Goal: Transaction & Acquisition: Book appointment/travel/reservation

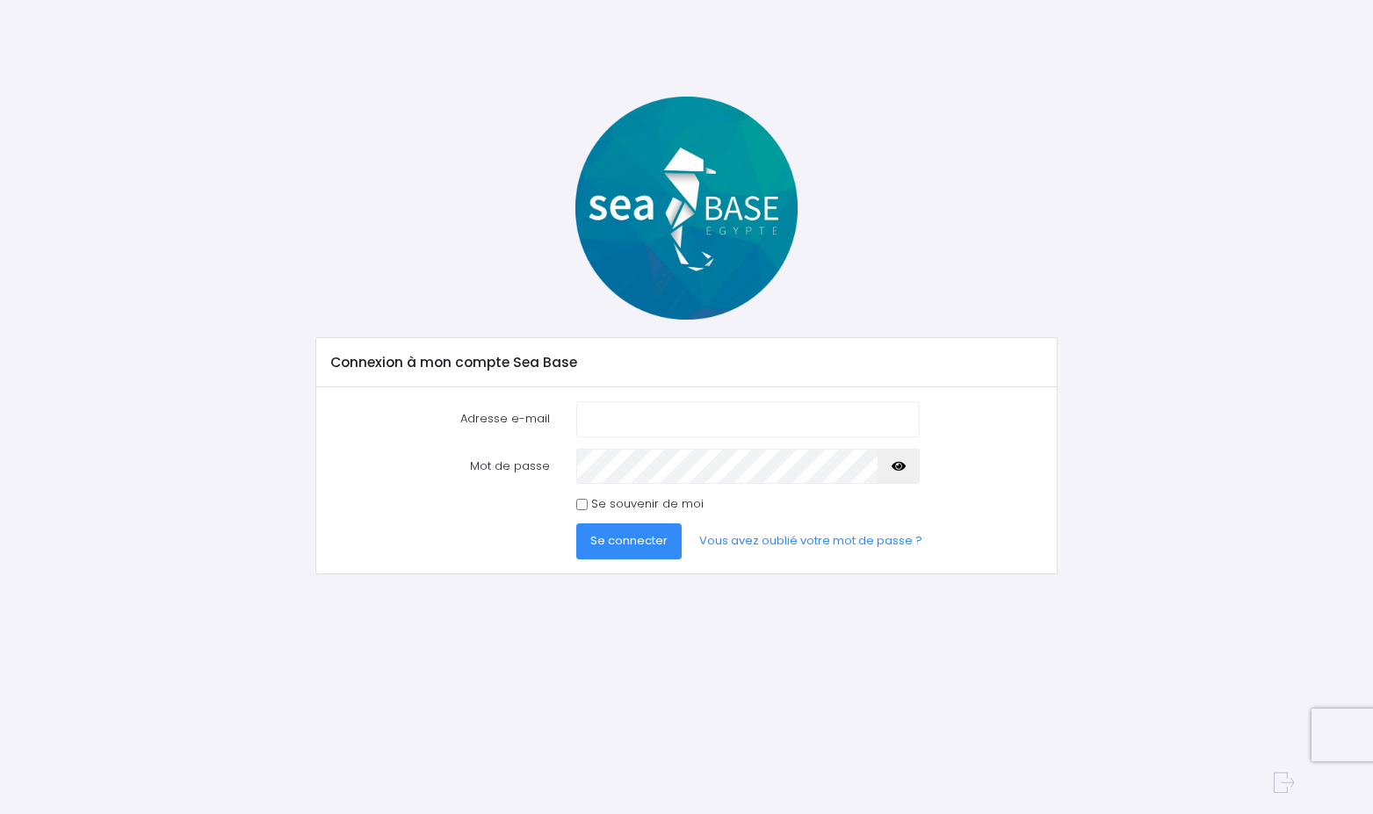
click at [634, 414] on input "Adresse e-mail" at bounding box center [747, 418] width 343 height 35
type input "[PERSON_NAME][EMAIL_ADDRESS][PERSON_NAME][DOMAIN_NAME]"
click at [472, 718] on div "Connexion à mon compte Sea Base Adresse e-mail [PERSON_NAME][EMAIL_ADDRESS][PER…" at bounding box center [686, 425] width 1215 height 656
click at [628, 545] on span "Se connecter" at bounding box center [628, 540] width 77 height 17
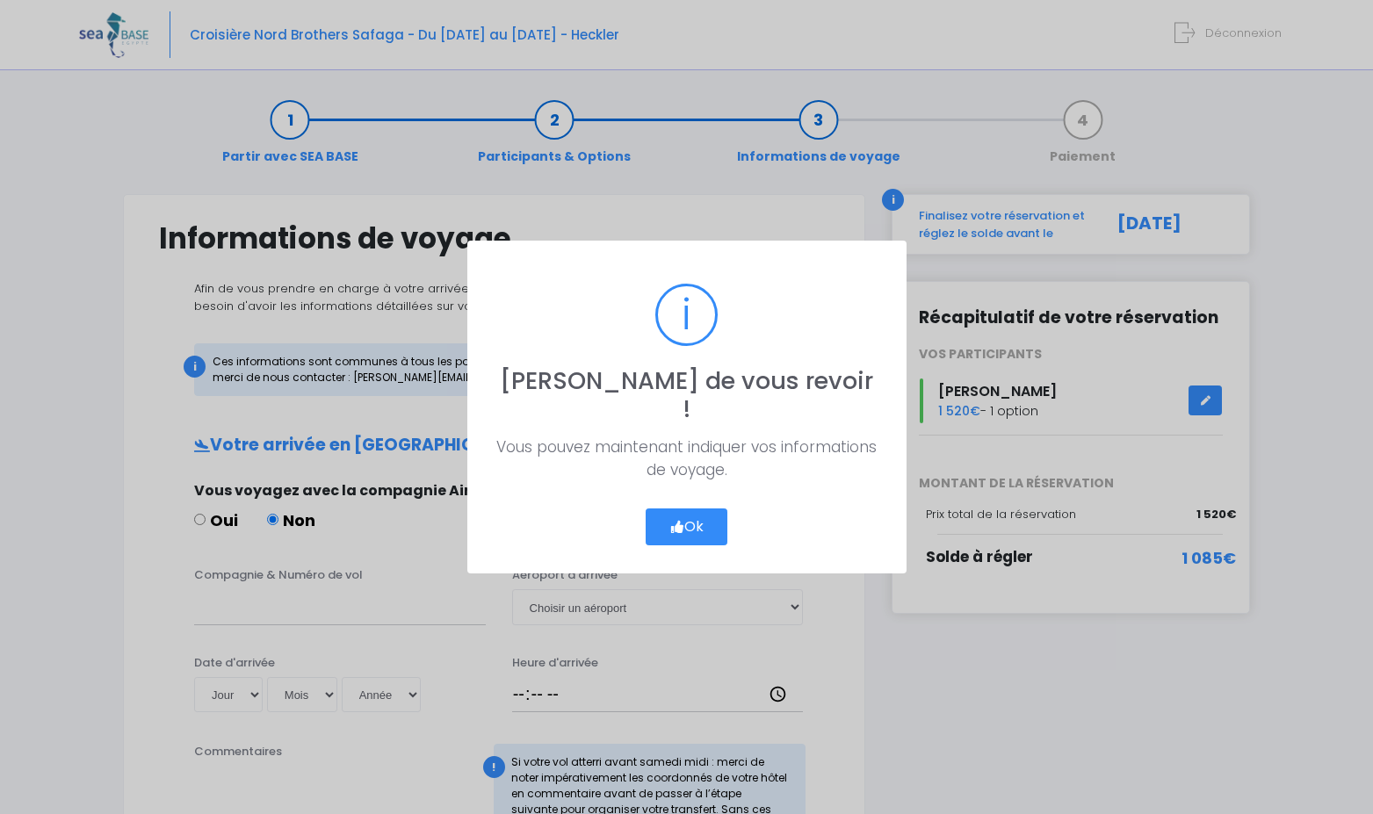
click at [668, 510] on button "Ok" at bounding box center [687, 527] width 83 height 37
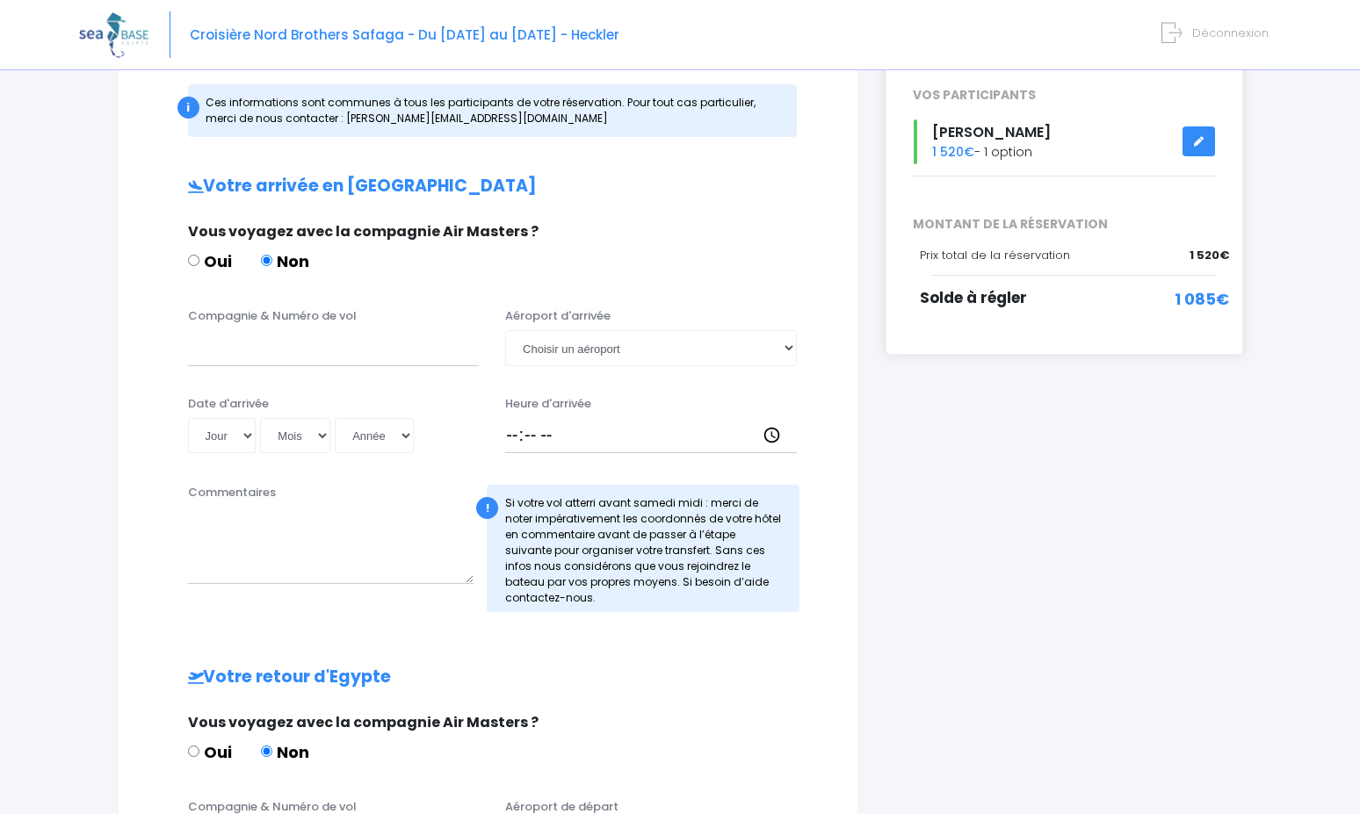
scroll to position [264, 0]
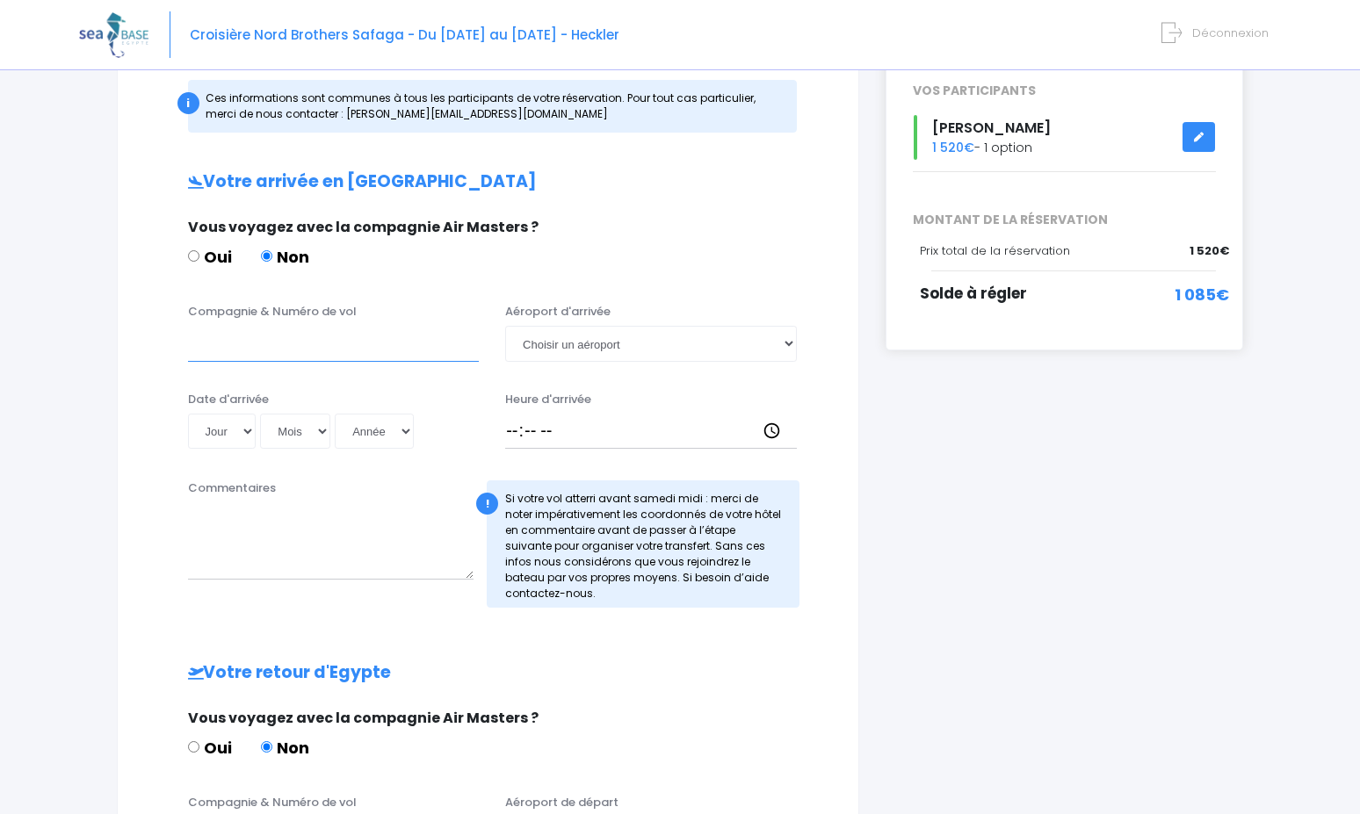
click at [219, 345] on input "Compagnie & Numéro de vol" at bounding box center [334, 343] width 292 height 35
click at [788, 344] on select "Choisir un aéroport Hurghada Marsa Alam" at bounding box center [651, 343] width 292 height 35
select select "Hurghada"
click at [505, 326] on select "Choisir un aéroport Hurghada Marsa Alam" at bounding box center [651, 343] width 292 height 35
click at [318, 349] on input "Compagnie & Numéro de vol" at bounding box center [334, 343] width 292 height 35
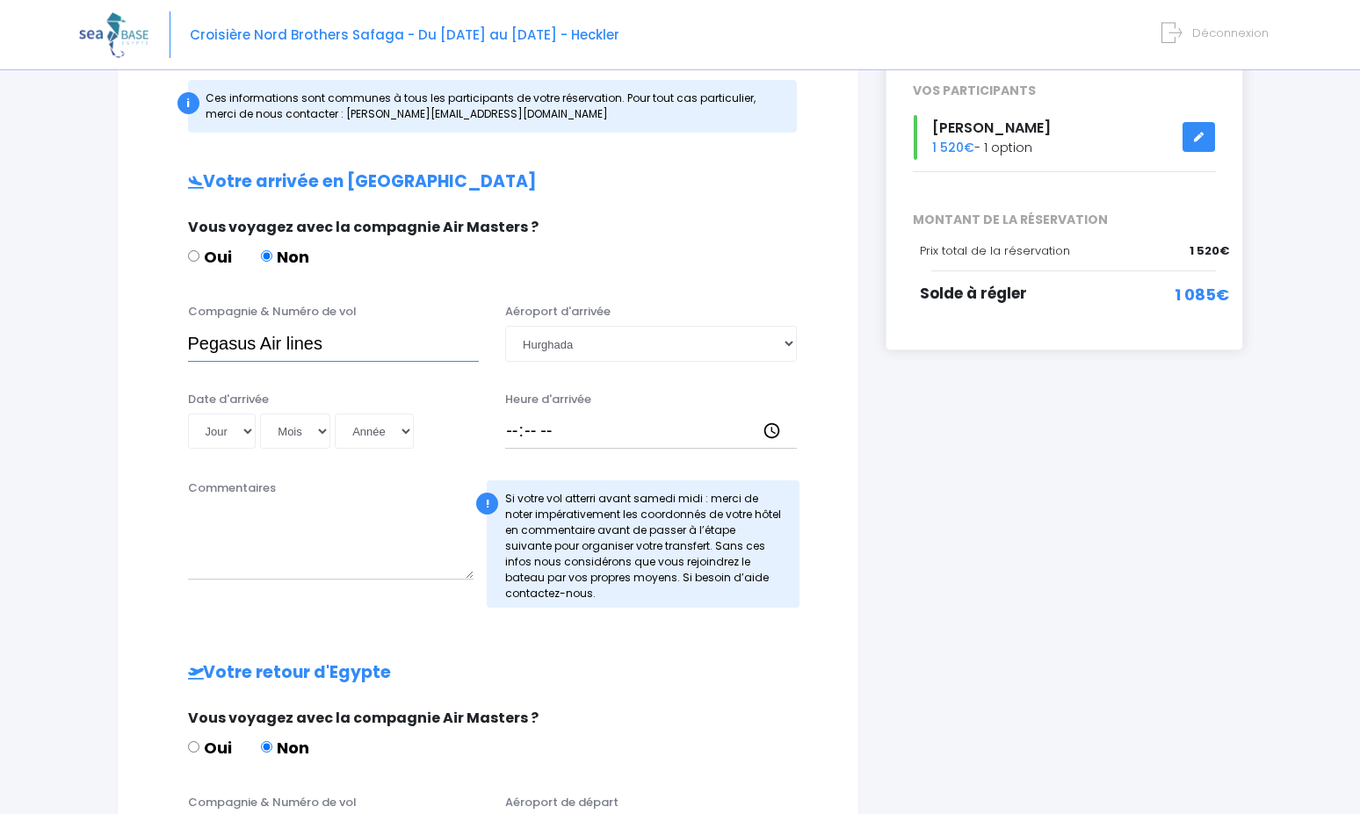
type input "Pegasus Air lines"
click at [249, 428] on select "Jour 01 02 03 04 05 06 07 08 09 10 11 12 13 14 15 16 17 18 19 20 21 22 23 24 25…" at bounding box center [222, 431] width 69 height 35
select select "22"
click at [188, 414] on select "Jour 01 02 03 04 05 06 07 08 09 10 11 12 13 14 15 16 17 18 19 20 21 22 23 24 25…" at bounding box center [222, 431] width 69 height 35
click at [315, 429] on select "Mois 01 02 03 04 05 06 07 08 09 10 11 12" at bounding box center [295, 431] width 70 height 35
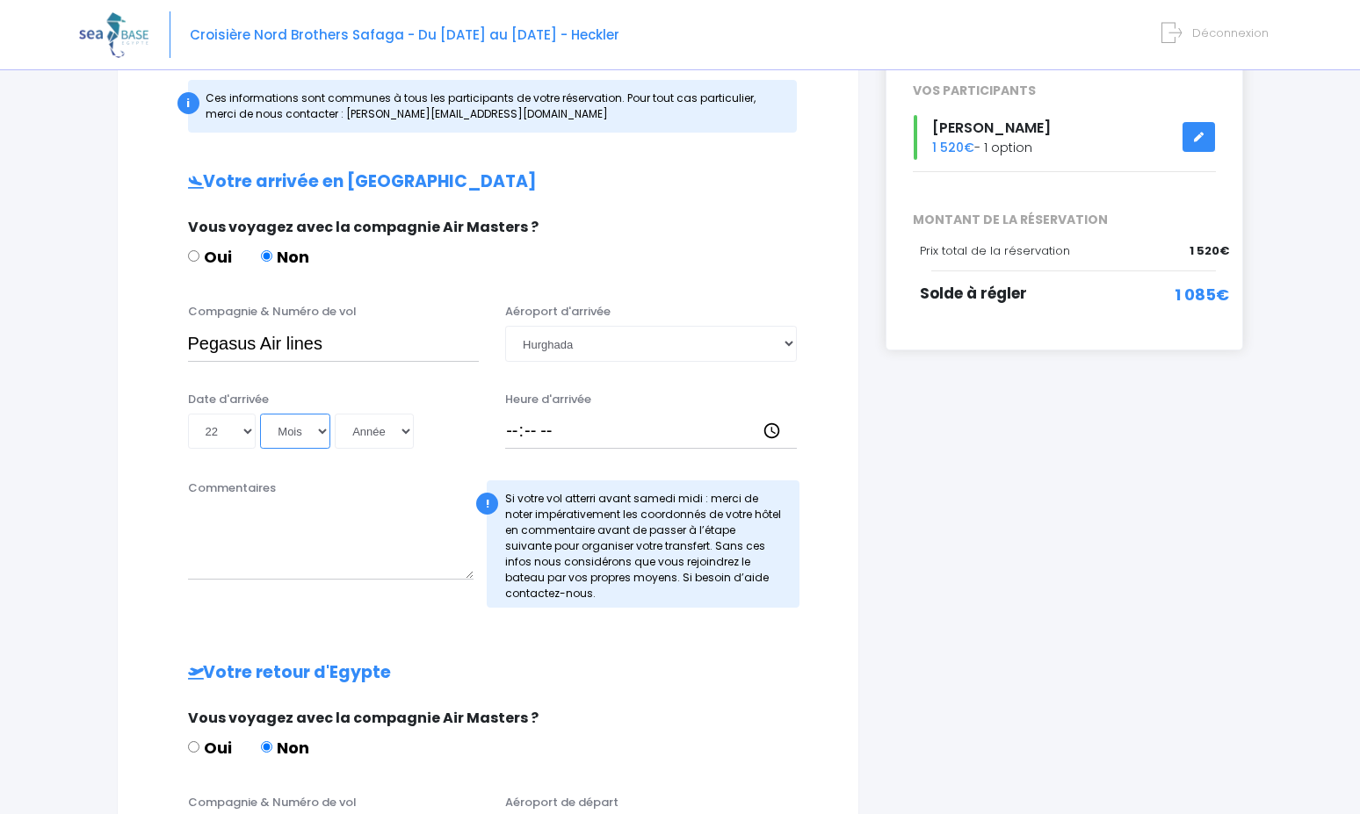
select select "11"
click at [260, 414] on select "Mois 01 02 03 04 05 06 07 08 09 10 11 12" at bounding box center [295, 431] width 70 height 35
click at [407, 435] on select "Année 2045 2044 2043 2042 2041 2040 2039 2038 2037 2036 2035 2034 2033 2032 203…" at bounding box center [374, 431] width 79 height 35
select select "2025"
click at [335, 414] on select "Année 2045 2044 2043 2042 2041 2040 2039 2038 2037 2036 2035 2034 2033 2032 203…" at bounding box center [374, 431] width 79 height 35
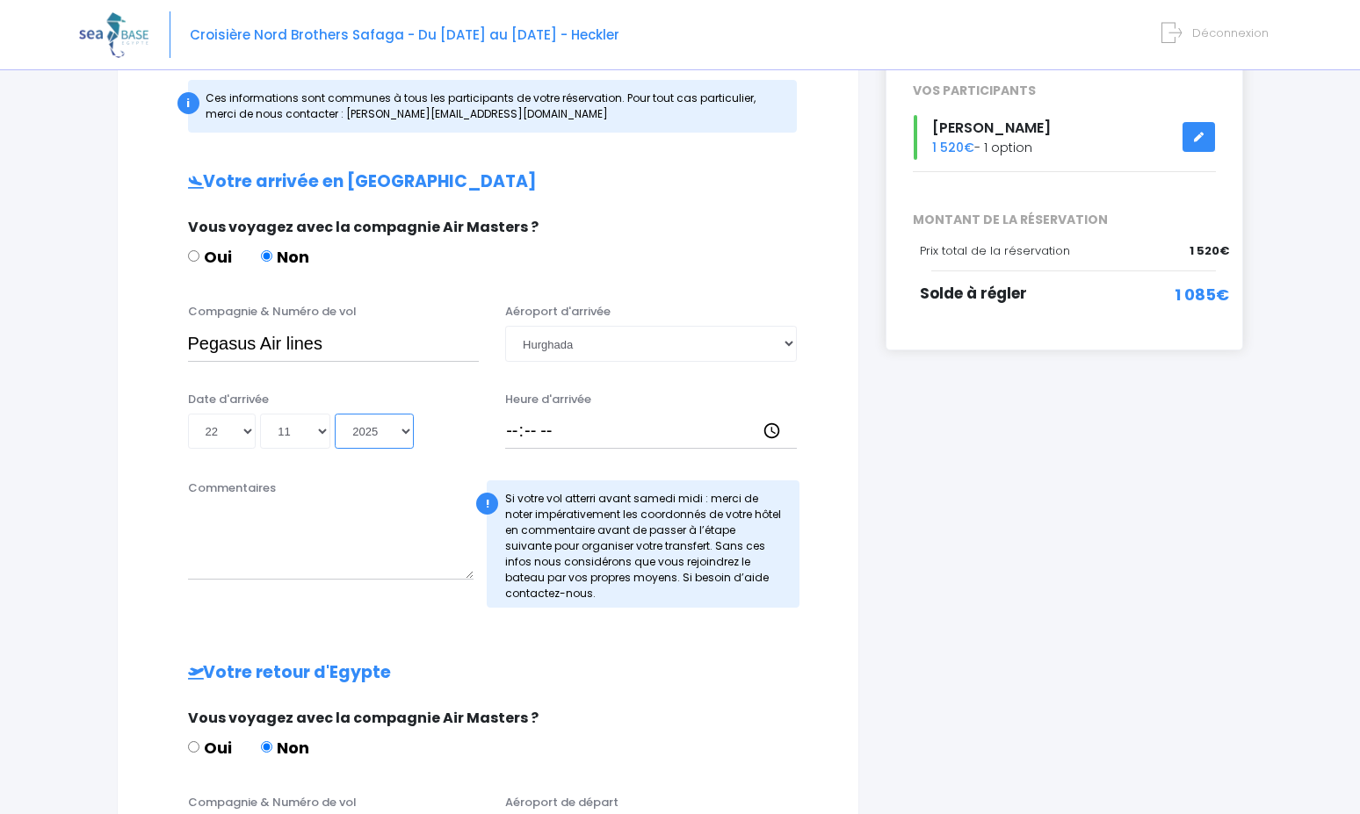
type input "2025-11-22"
click at [547, 431] on input "Heure d'arrivée" at bounding box center [651, 431] width 292 height 35
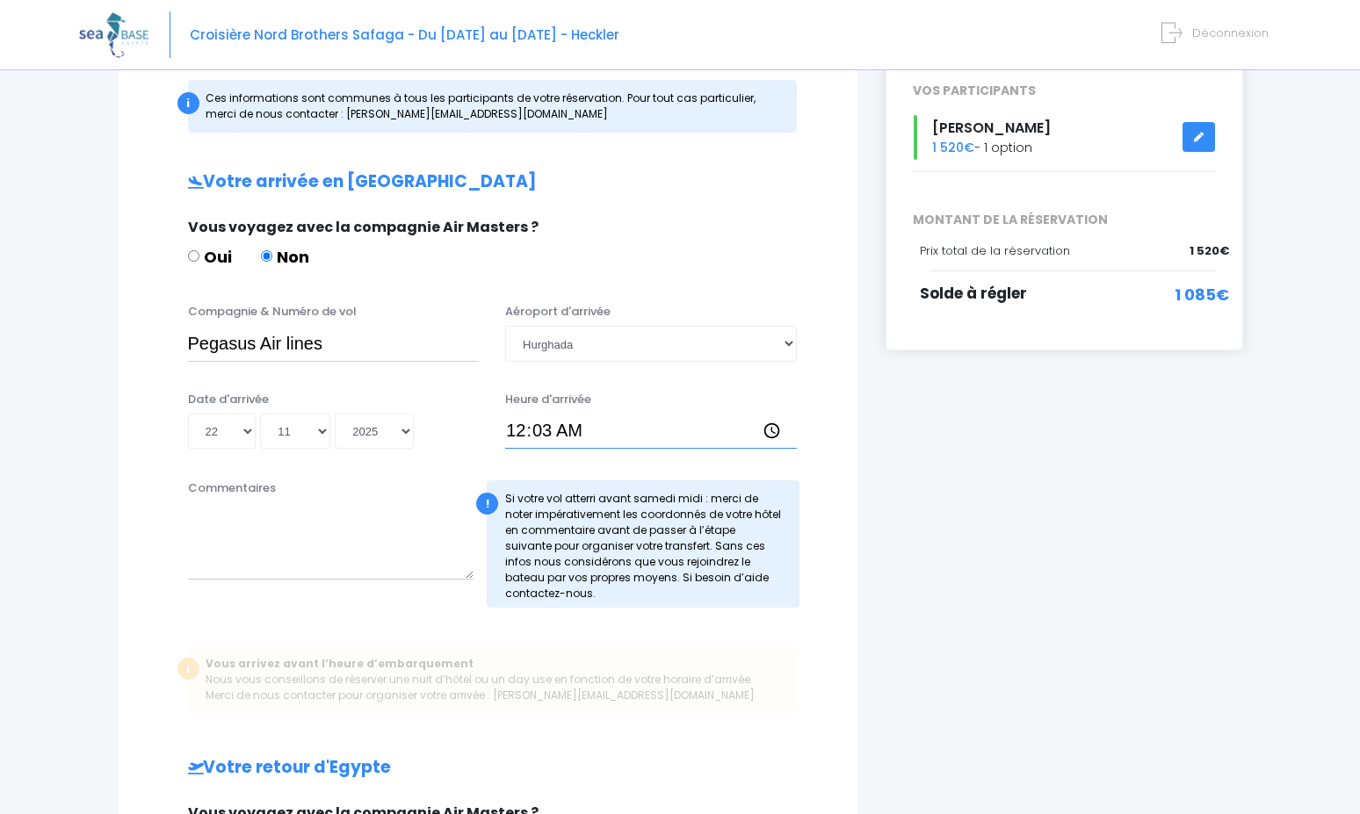
type input "00:30"
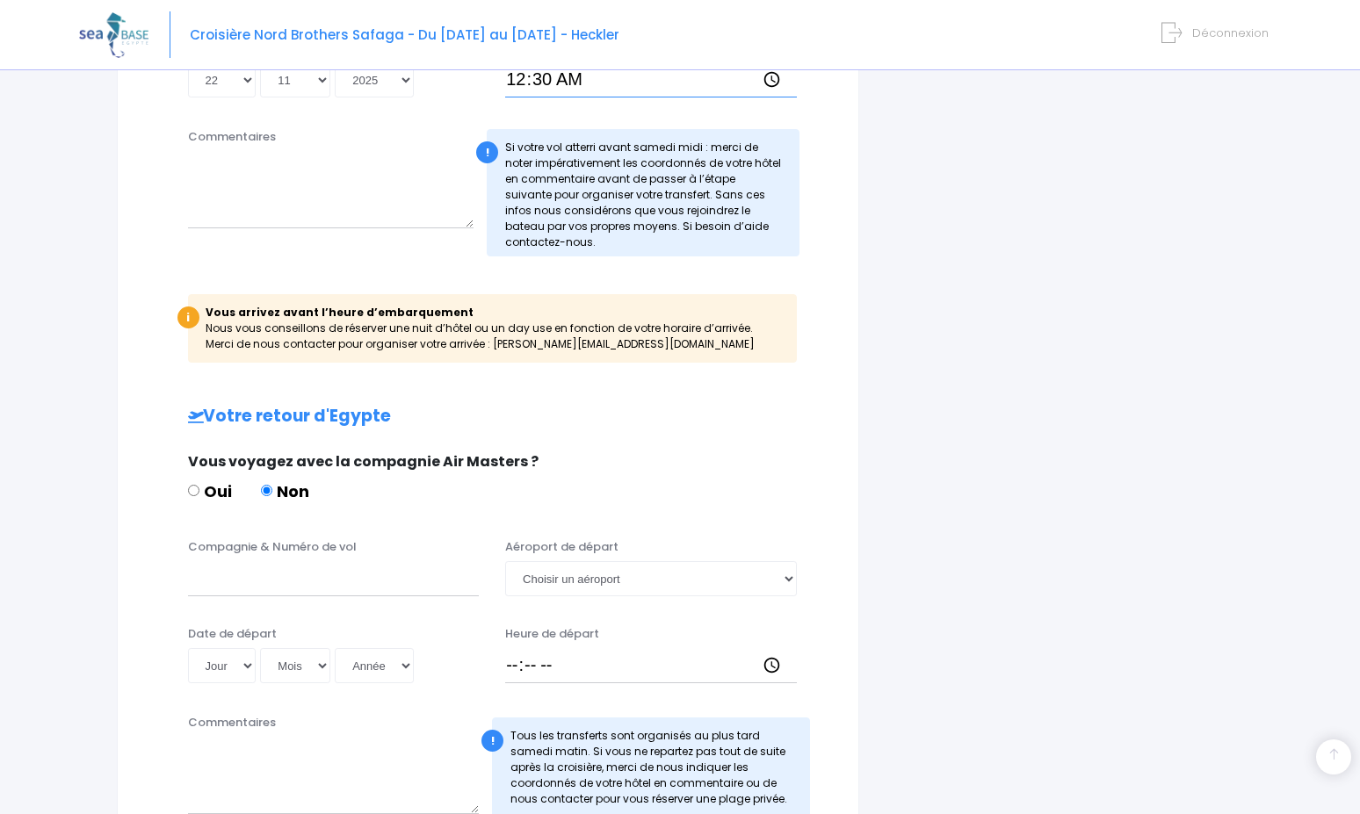
scroll to position [703, 0]
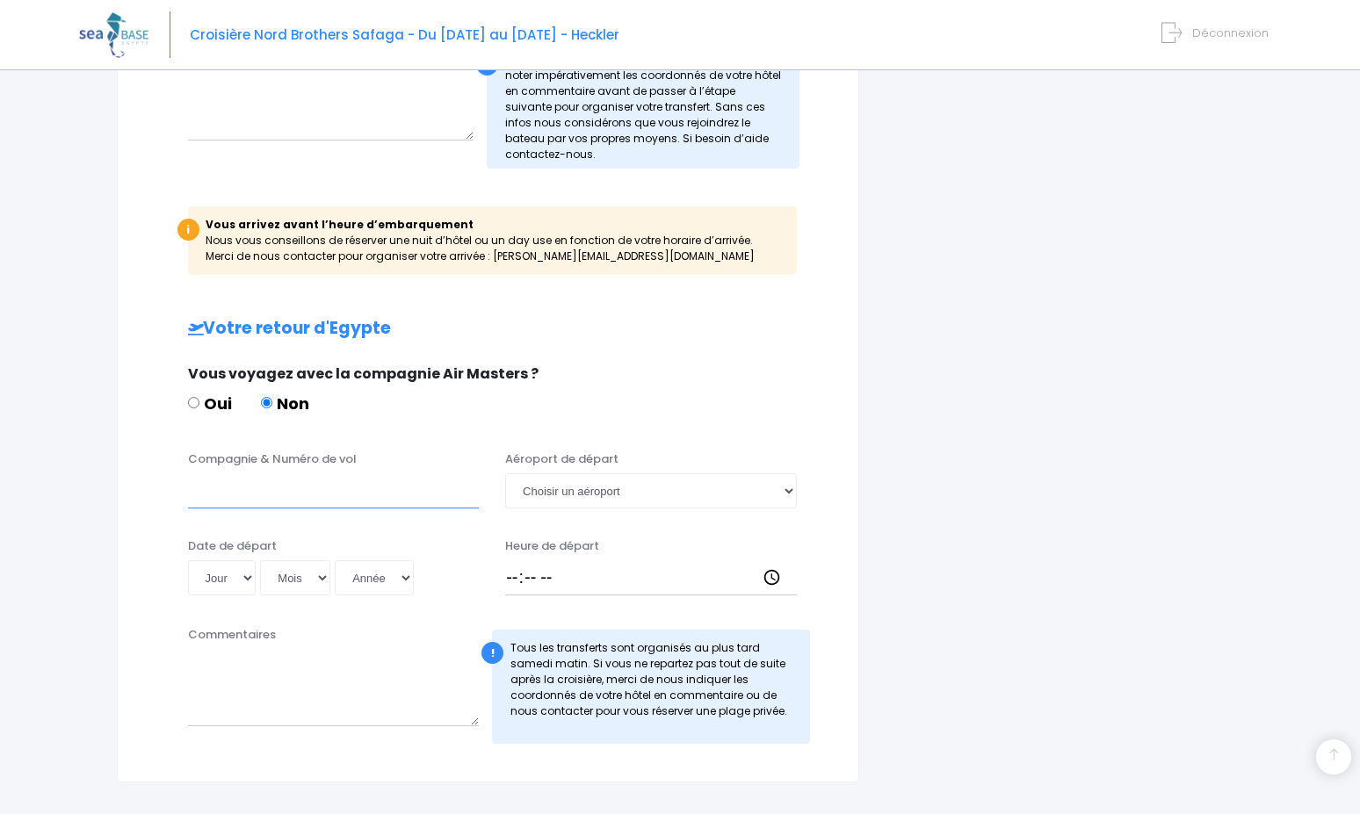
click at [237, 500] on input "Compagnie & Numéro de vol" at bounding box center [334, 490] width 292 height 35
type input "Pegasus airlines"
click at [787, 487] on select "Choisir un aéroport Hurghada Marsa Alam" at bounding box center [651, 490] width 292 height 35
select select "Hurghada"
click at [505, 473] on select "Choisir un aéroport Hurghada Marsa Alam" at bounding box center [651, 490] width 292 height 35
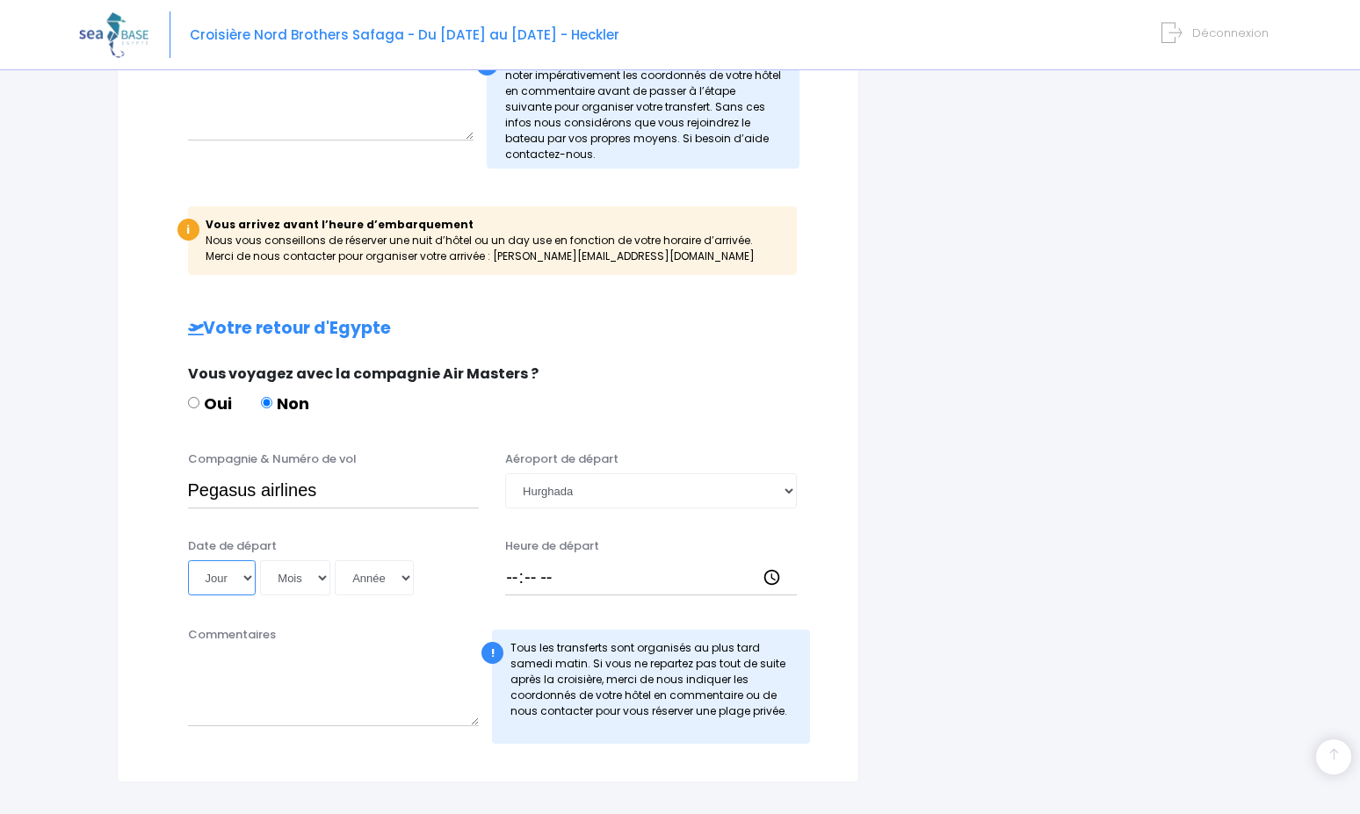
click at [252, 574] on select "Jour 01 02 03 04 05 06 07 08 09 10 11 12 13 14 15 16 17 18 19 20 21 22 23 24 25…" at bounding box center [222, 577] width 69 height 35
select select "30"
click at [188, 560] on select "Jour 01 02 03 04 05 06 07 08 09 10 11 12 13 14 15 16 17 18 19 20 21 22 23 24 25…" at bounding box center [222, 577] width 69 height 35
click at [321, 576] on select "Mois 01 02 03 04 05 06 07 08 09 10 11 12" at bounding box center [295, 577] width 70 height 35
select select "11"
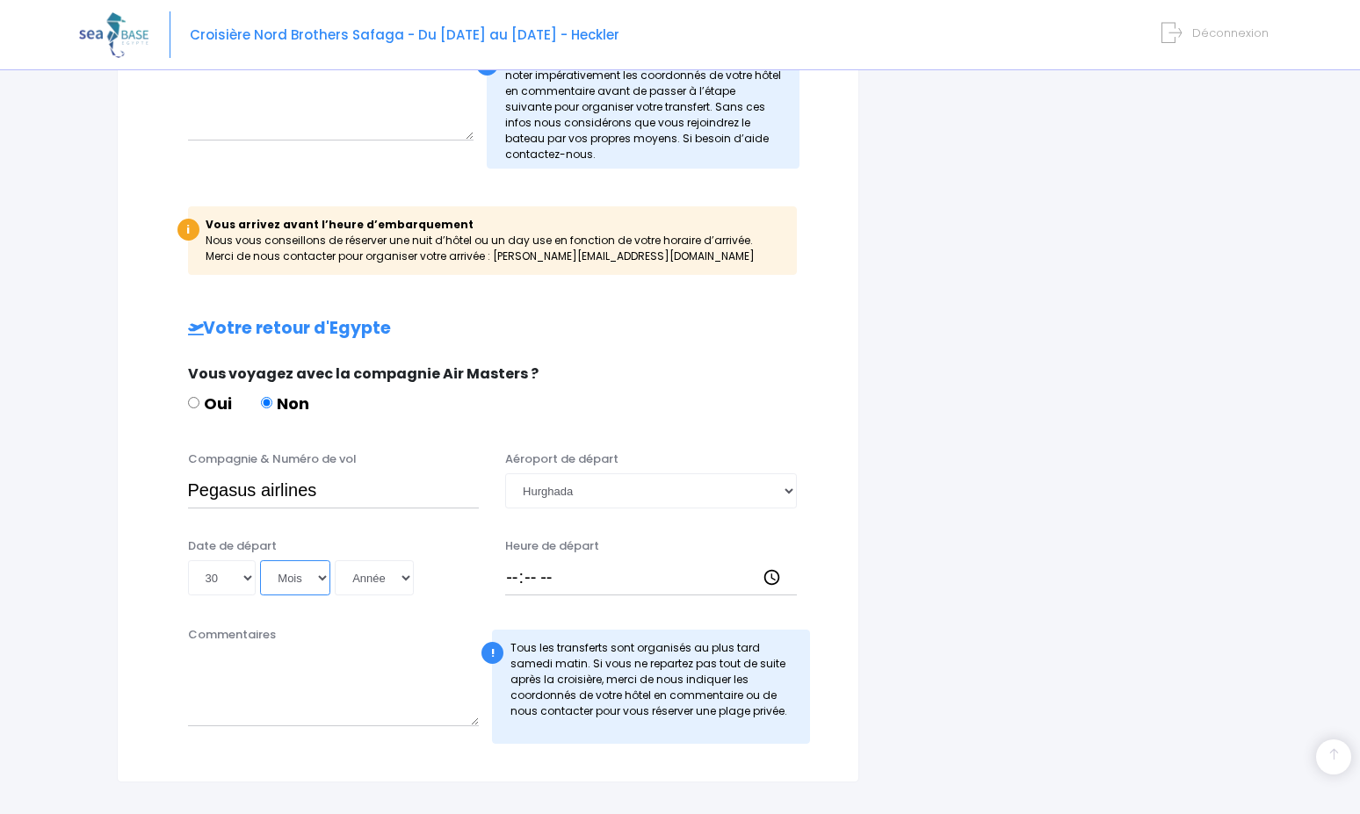
click at [260, 560] on select "Mois 01 02 03 04 05 06 07 08 09 10 11 12" at bounding box center [295, 577] width 70 height 35
click at [401, 574] on select "Année 2045 2044 2043 2042 2041 2040 2039 2038 2037 2036 2035 2034 2033 2032 203…" at bounding box center [374, 577] width 79 height 35
select select "2025"
click at [335, 560] on select "Année 2045 2044 2043 2042 2041 2040 2039 2038 2037 2036 2035 2034 2033 2032 203…" at bounding box center [374, 577] width 79 height 35
type input "2025-11-30"
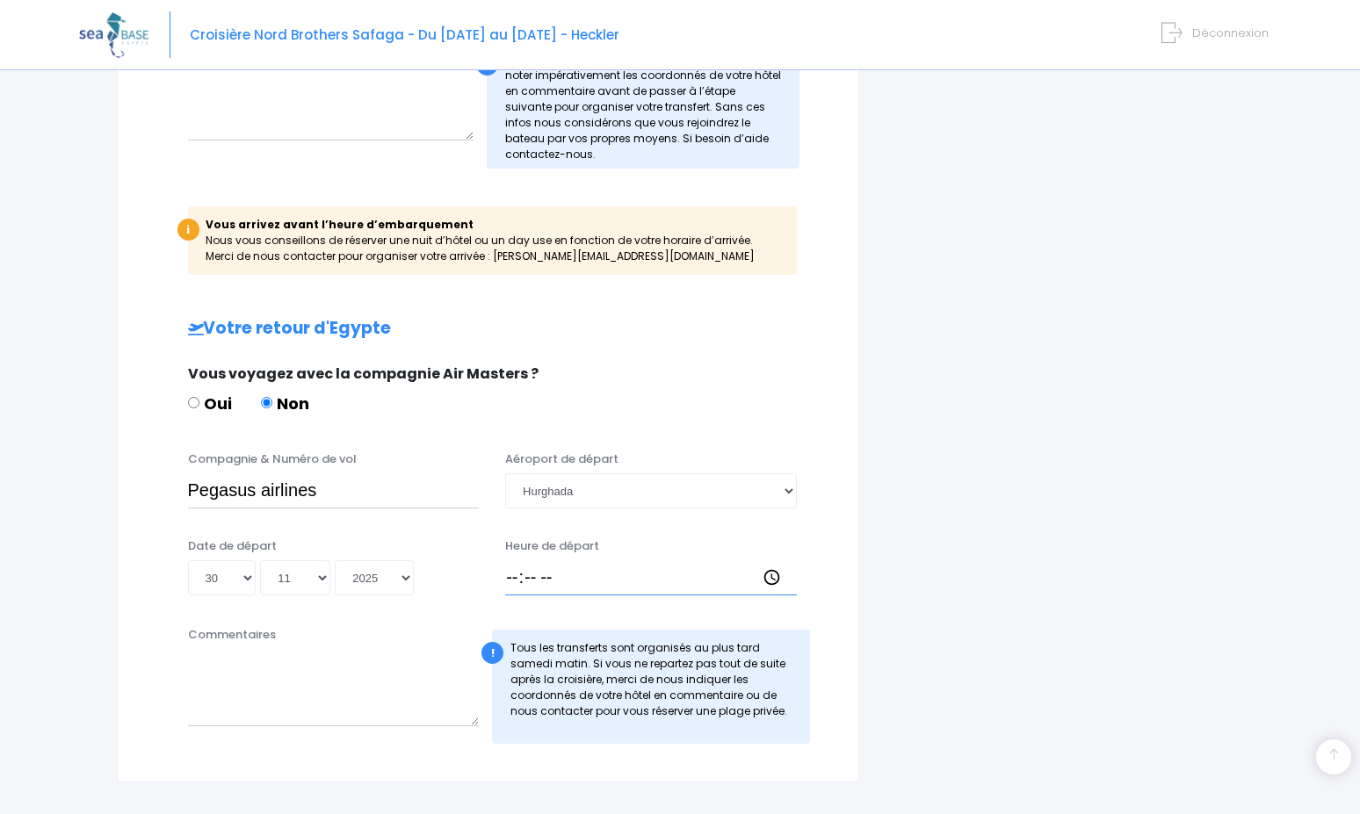
click at [547, 576] on input "Heure de départ" at bounding box center [651, 577] width 292 height 35
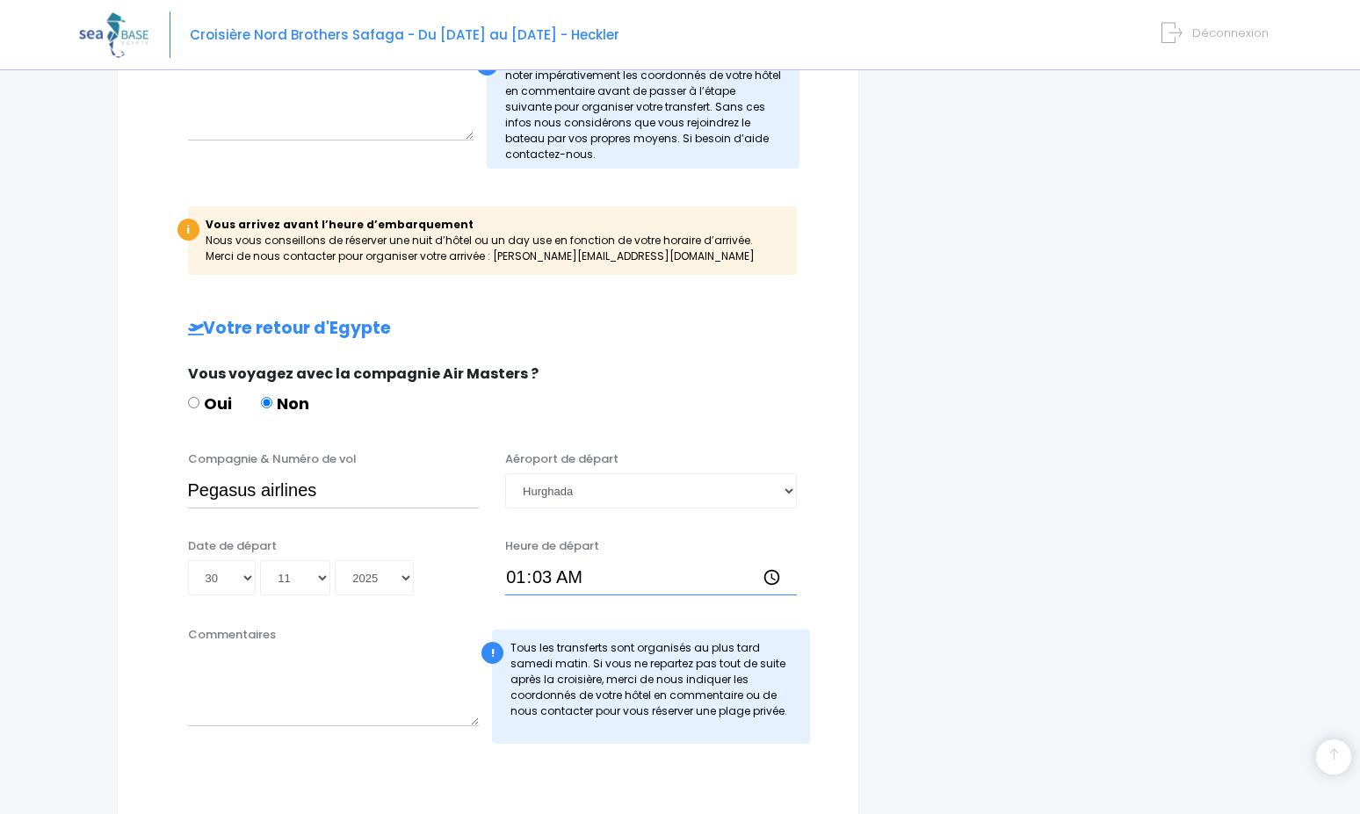
type input "01:35"
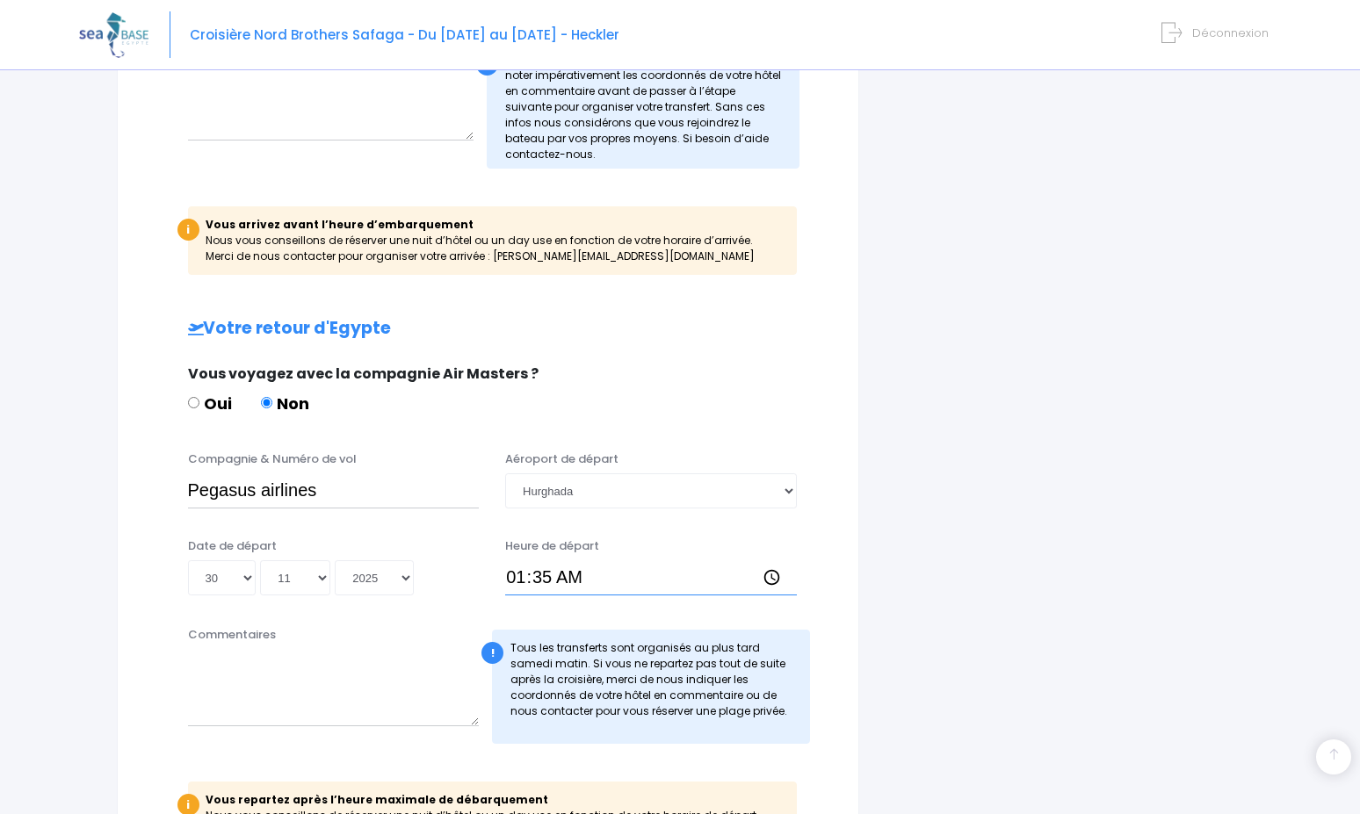
click at [627, 560] on input "01:35" at bounding box center [651, 577] width 292 height 35
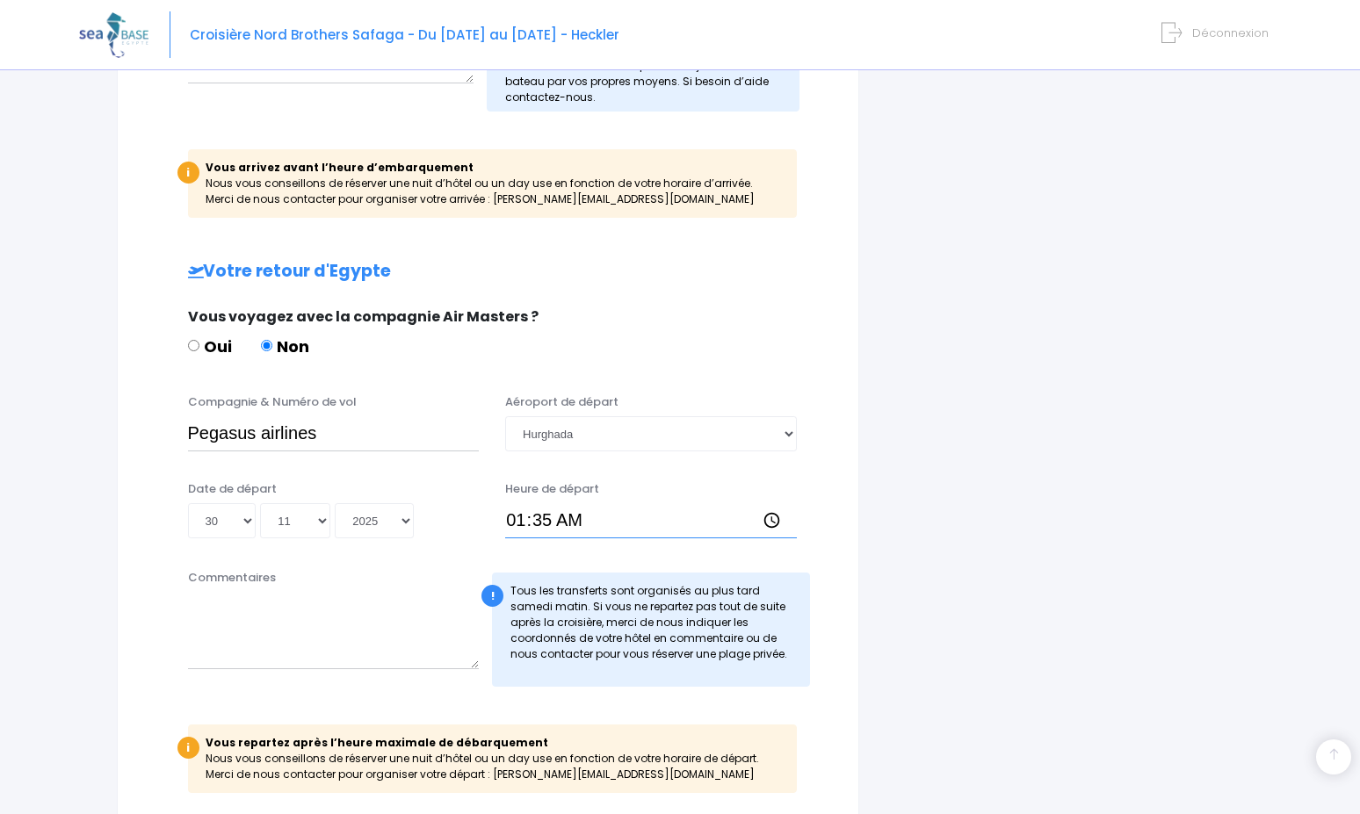
scroll to position [791, 0]
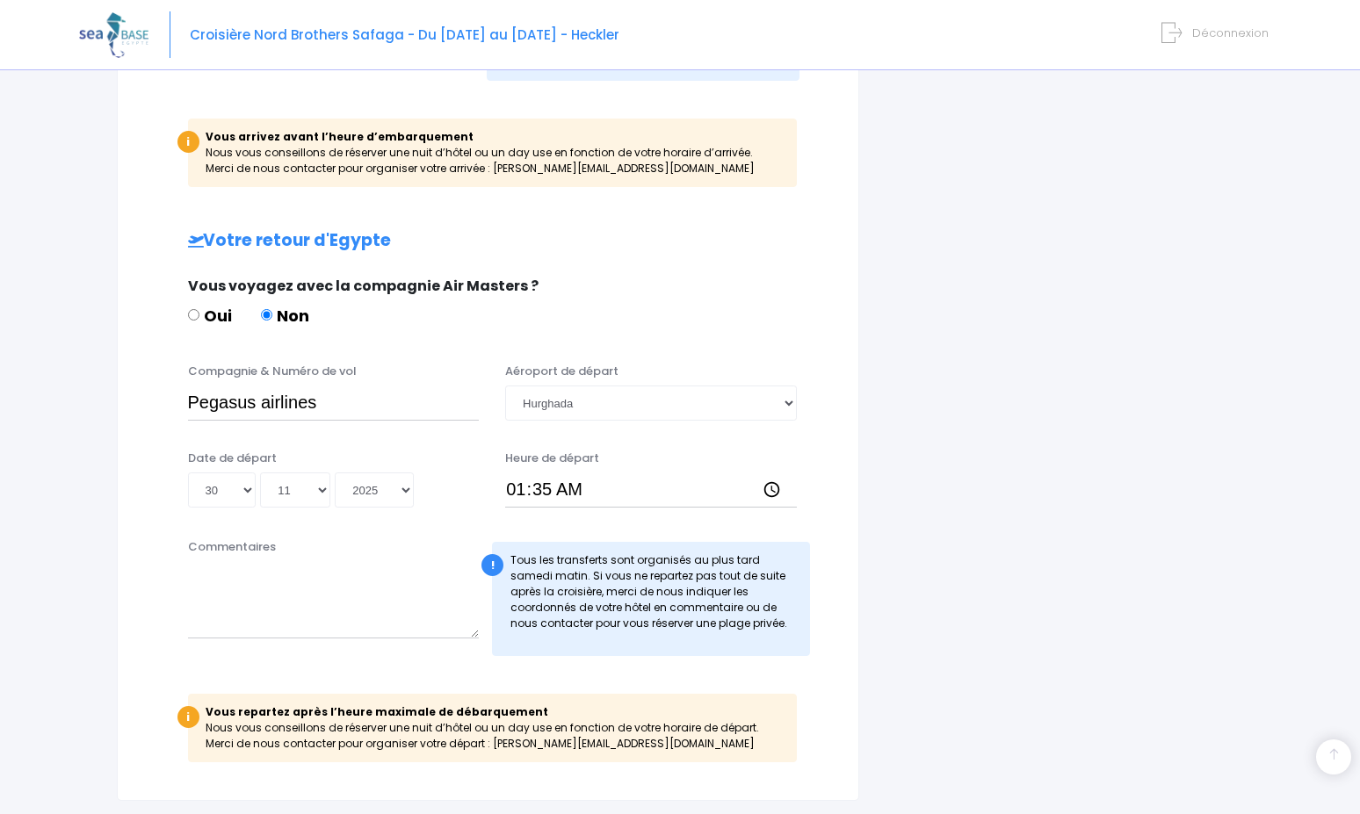
click at [691, 439] on div "Compagnie & Numéro de vol Pegasus airlines Aéroport de départ Choisir un aéropo…" at bounding box center [488, 442] width 670 height 159
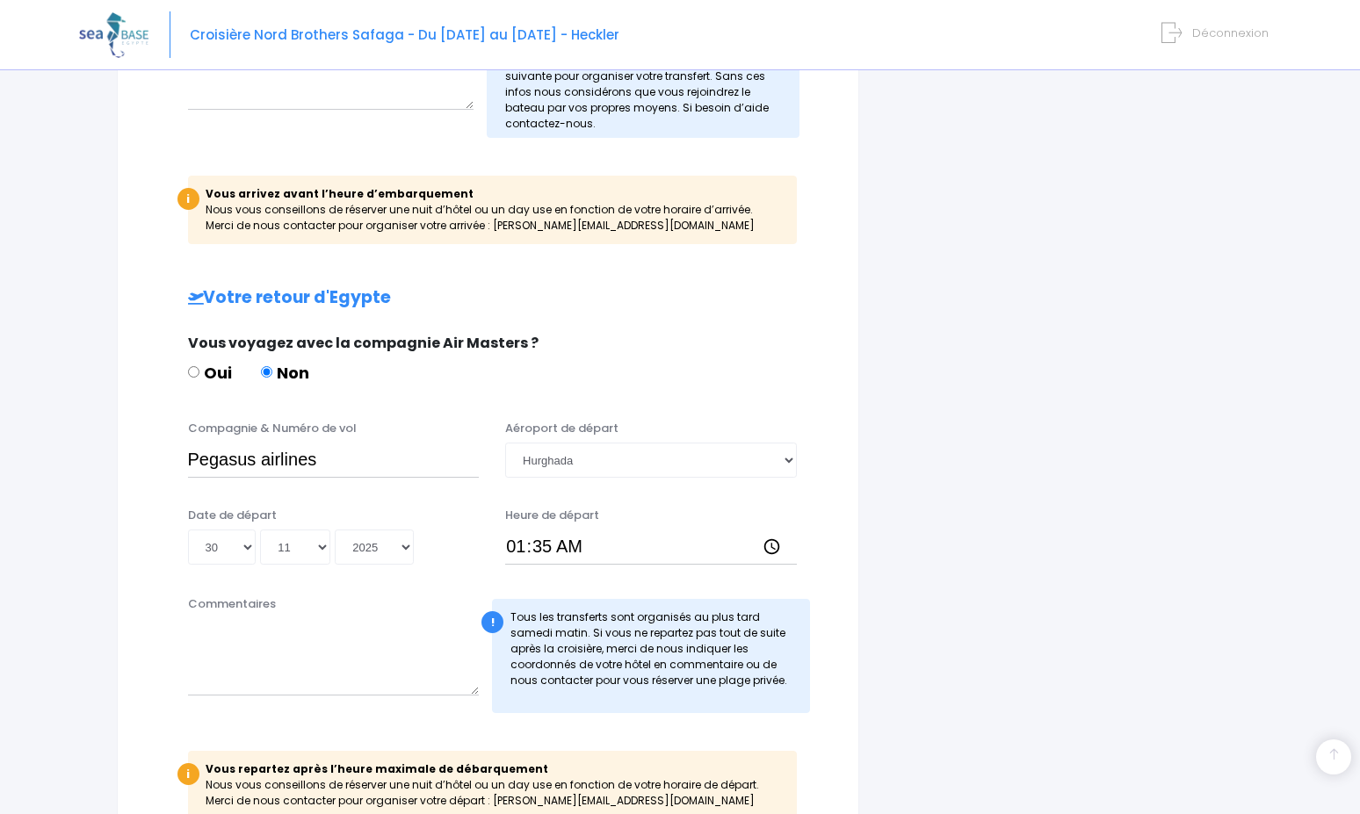
scroll to position [703, 0]
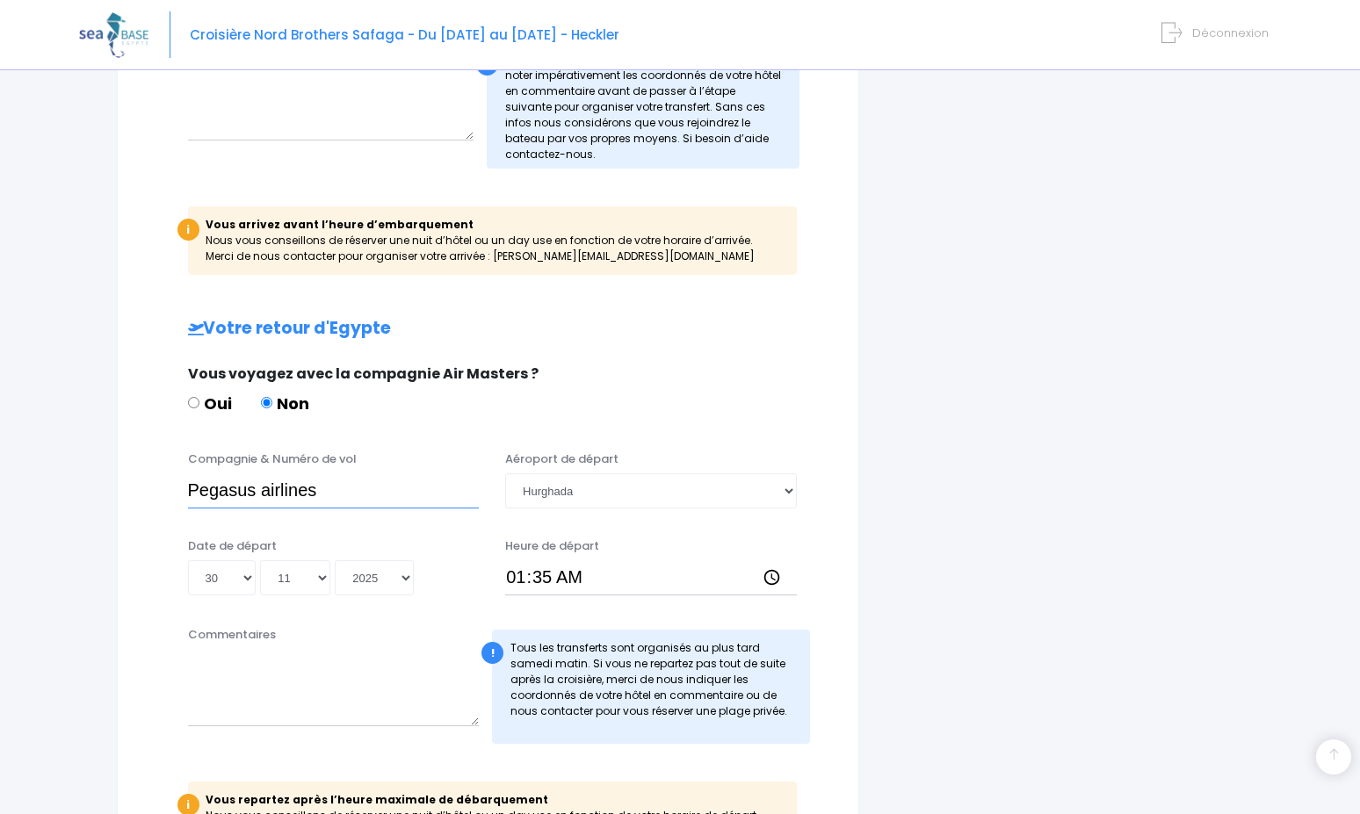
click at [357, 493] on input "Pegasus airlines" at bounding box center [334, 490] width 292 height 35
type input "Pegasus airlines PC621"
click at [357, 639] on div "Commentaires" at bounding box center [334, 685] width 318 height 118
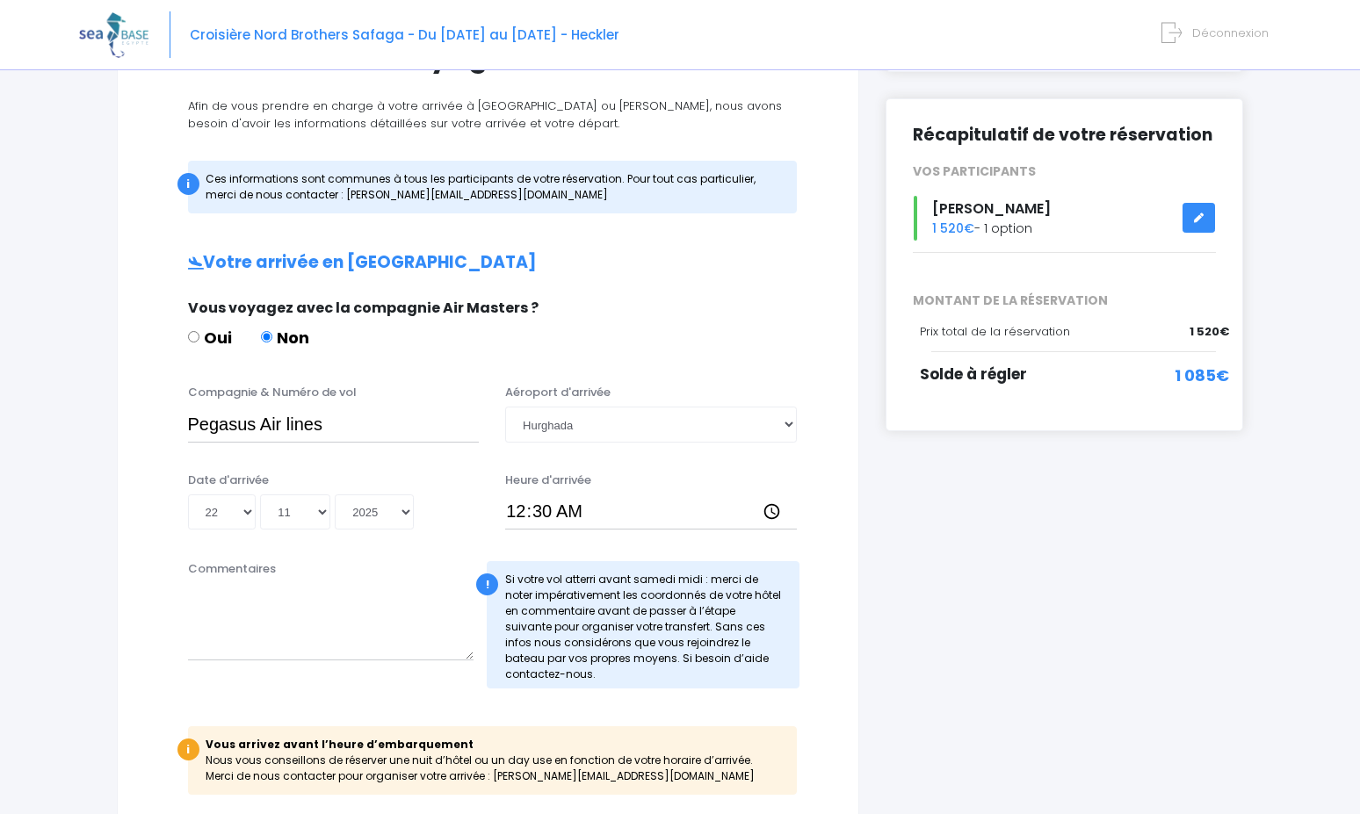
scroll to position [176, 0]
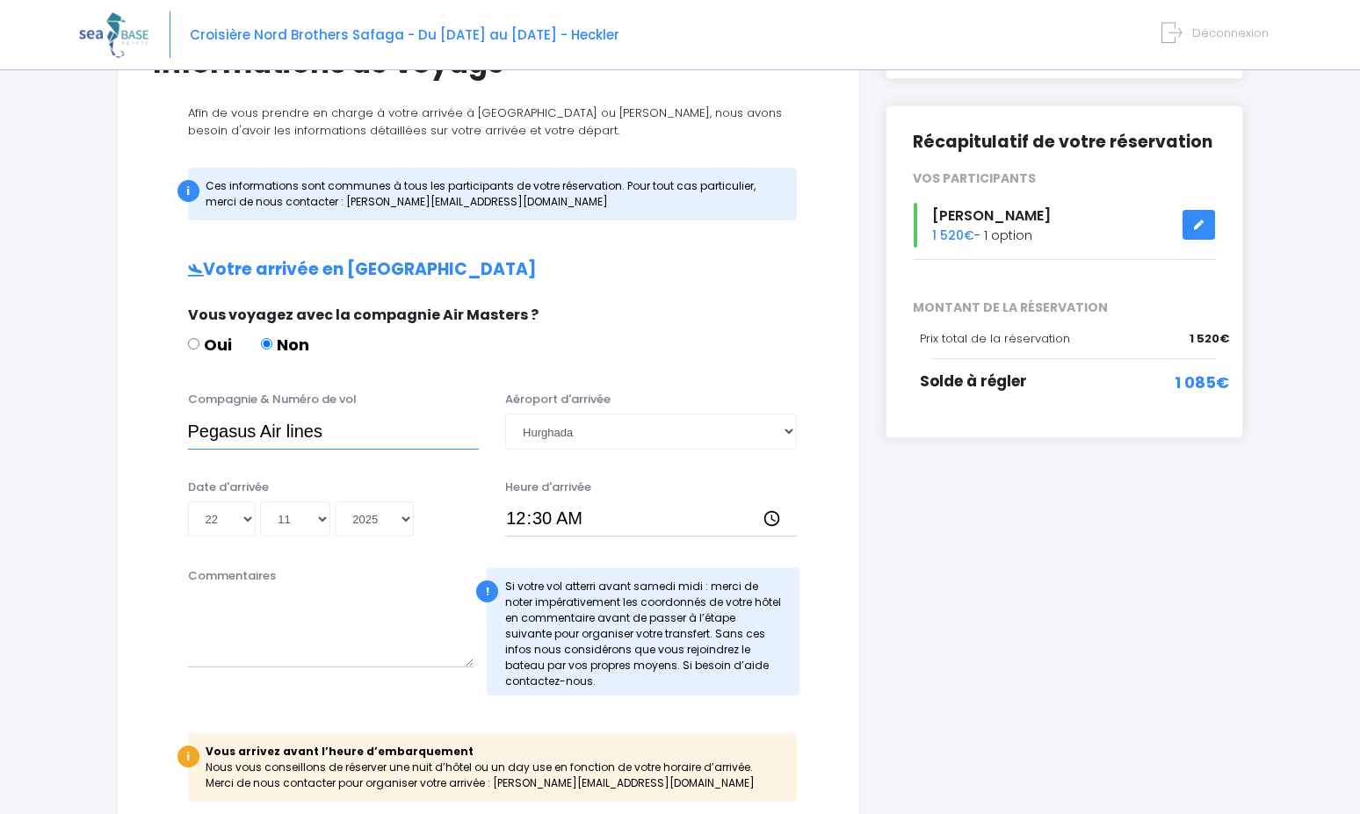
click at [343, 437] on input "Pegasus Air lines" at bounding box center [334, 431] width 292 height 35
type input "Pegasus Air lines PC 620"
click at [379, 471] on div "Compagnie & Numéro de vol Pegasus Air lines PC 620 Aéroport d'arrivée Choisir u…" at bounding box center [488, 470] width 670 height 159
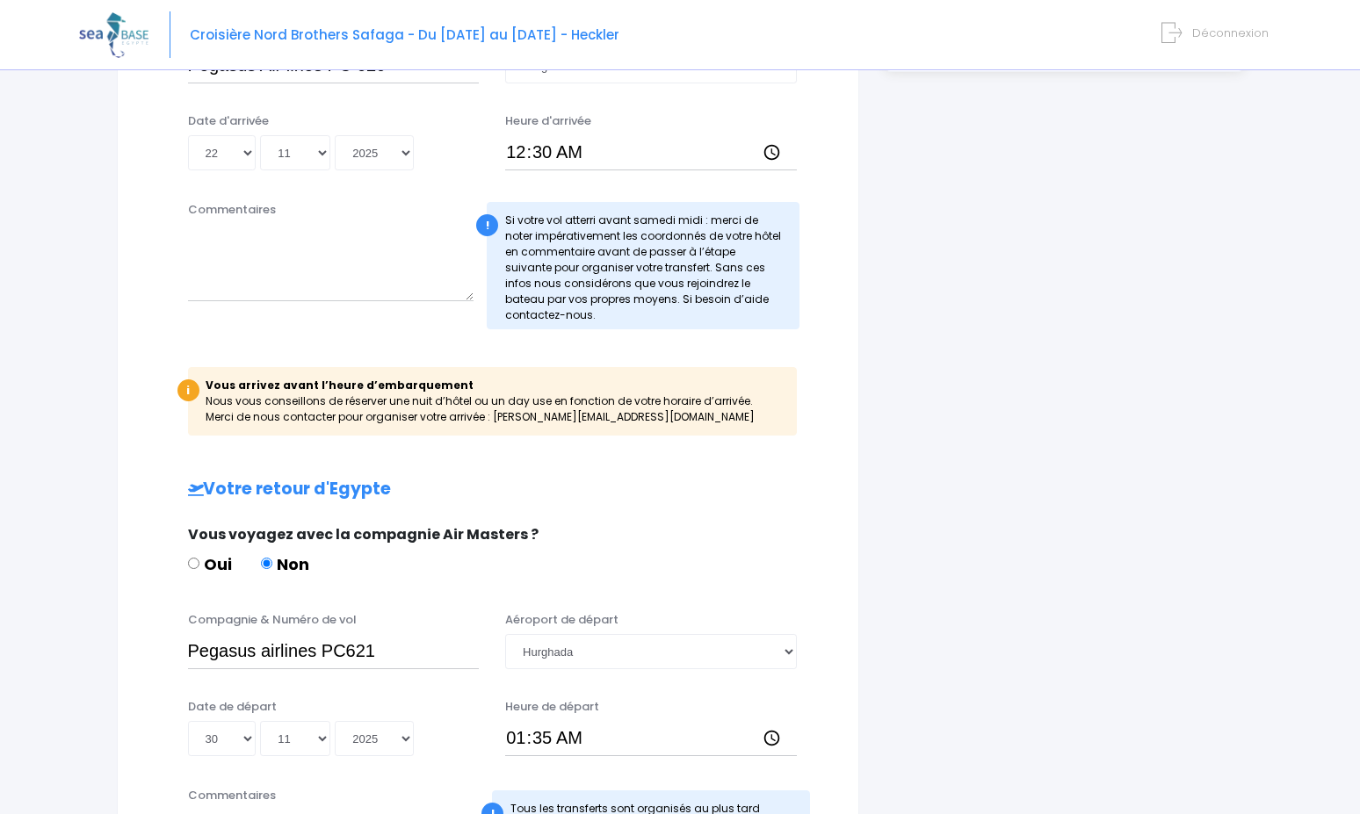
scroll to position [615, 0]
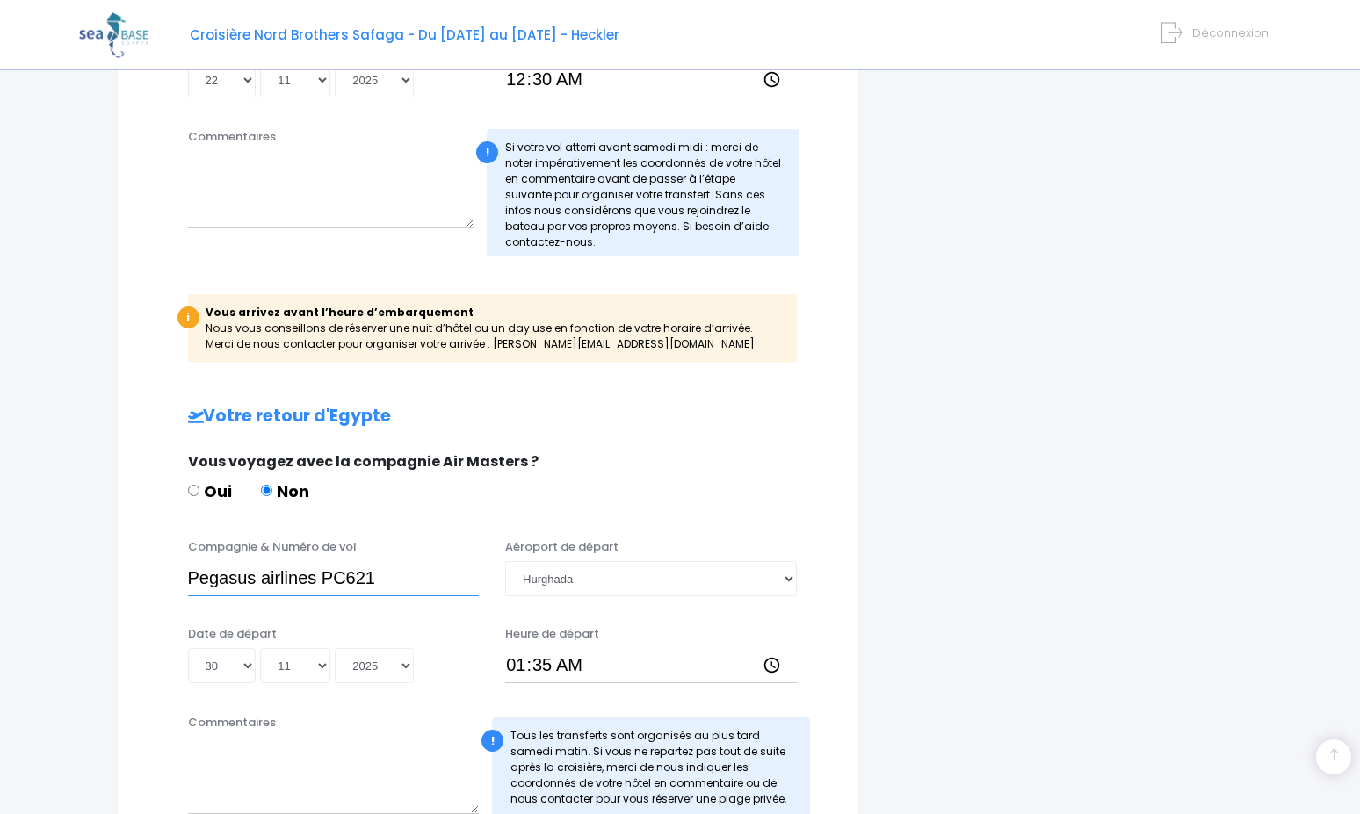
click at [346, 580] on input "Pegasus airlines PC621" at bounding box center [334, 578] width 292 height 35
click at [397, 615] on div "Compagnie & Numéro de vol Pegasus airlines PC 621 Aéroport de départ Choisir un…" at bounding box center [488, 617] width 670 height 159
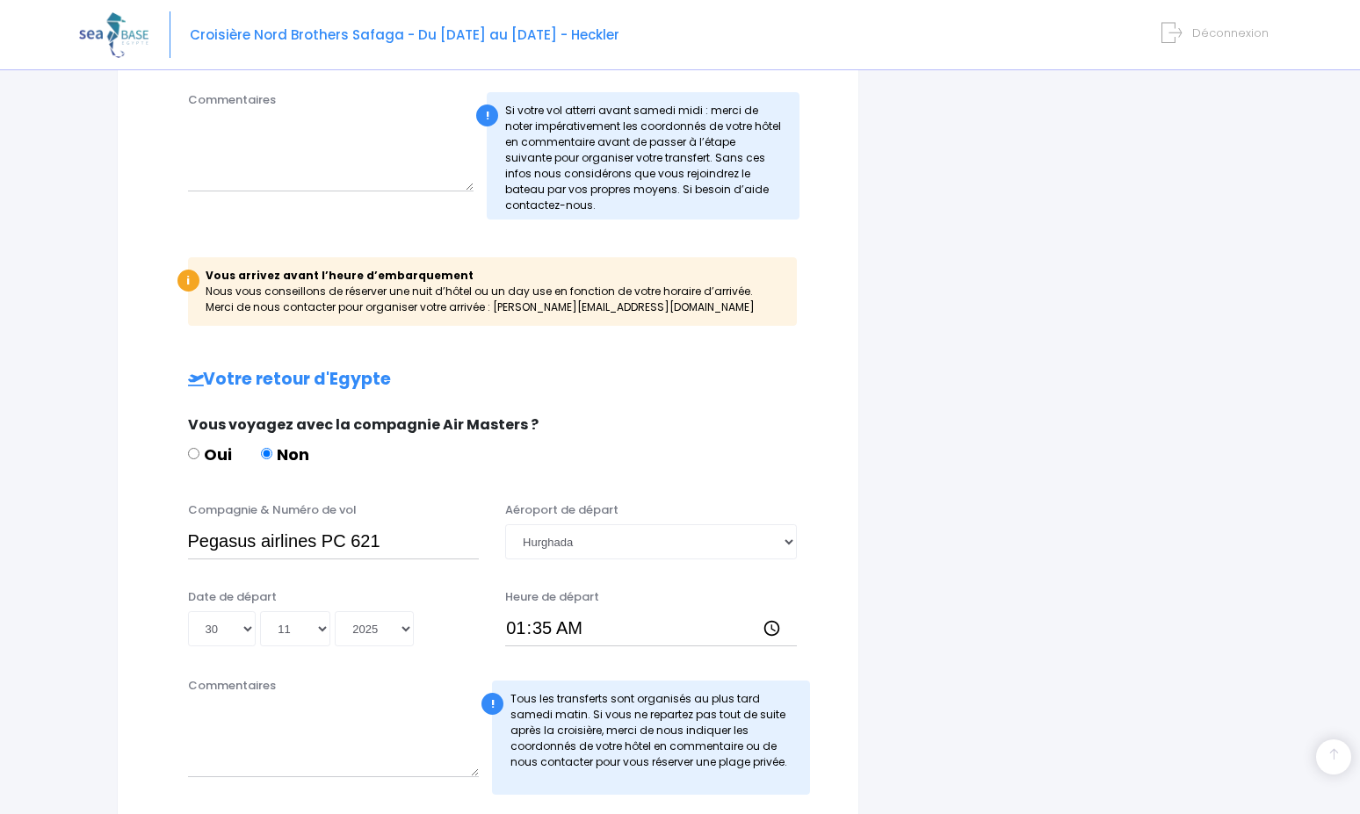
scroll to position [703, 0]
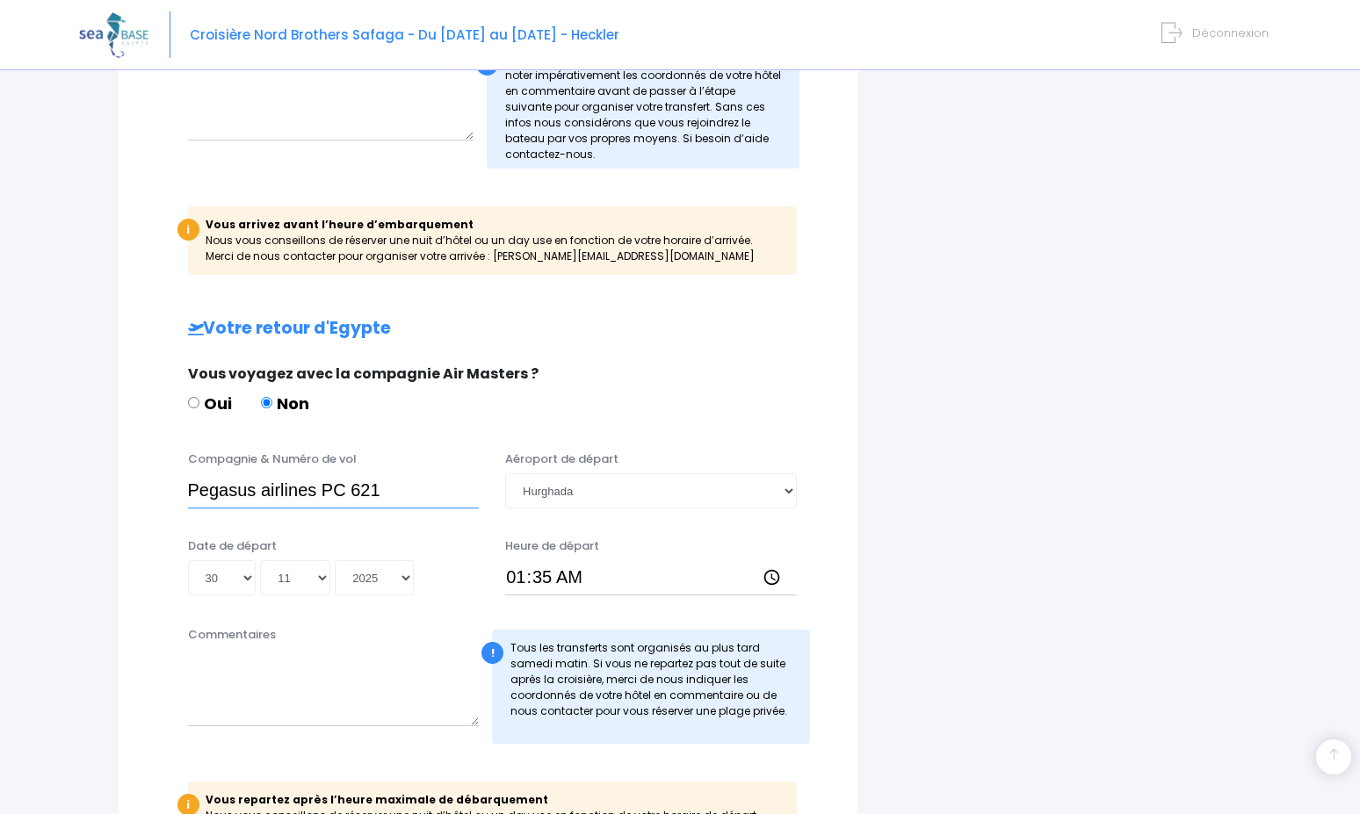
click at [265, 492] on input "Pegasus airlines PC 621" at bounding box center [334, 490] width 292 height 35
click at [275, 497] on input "Pegasus airlines PC 621" at bounding box center [334, 490] width 292 height 35
click at [278, 493] on input "Pegasus airlines PC 621" at bounding box center [334, 490] width 292 height 35
click at [272, 491] on input "Pegasus air lines PC 621" at bounding box center [334, 490] width 292 height 35
type input "Pegasus Air lines PC 621"
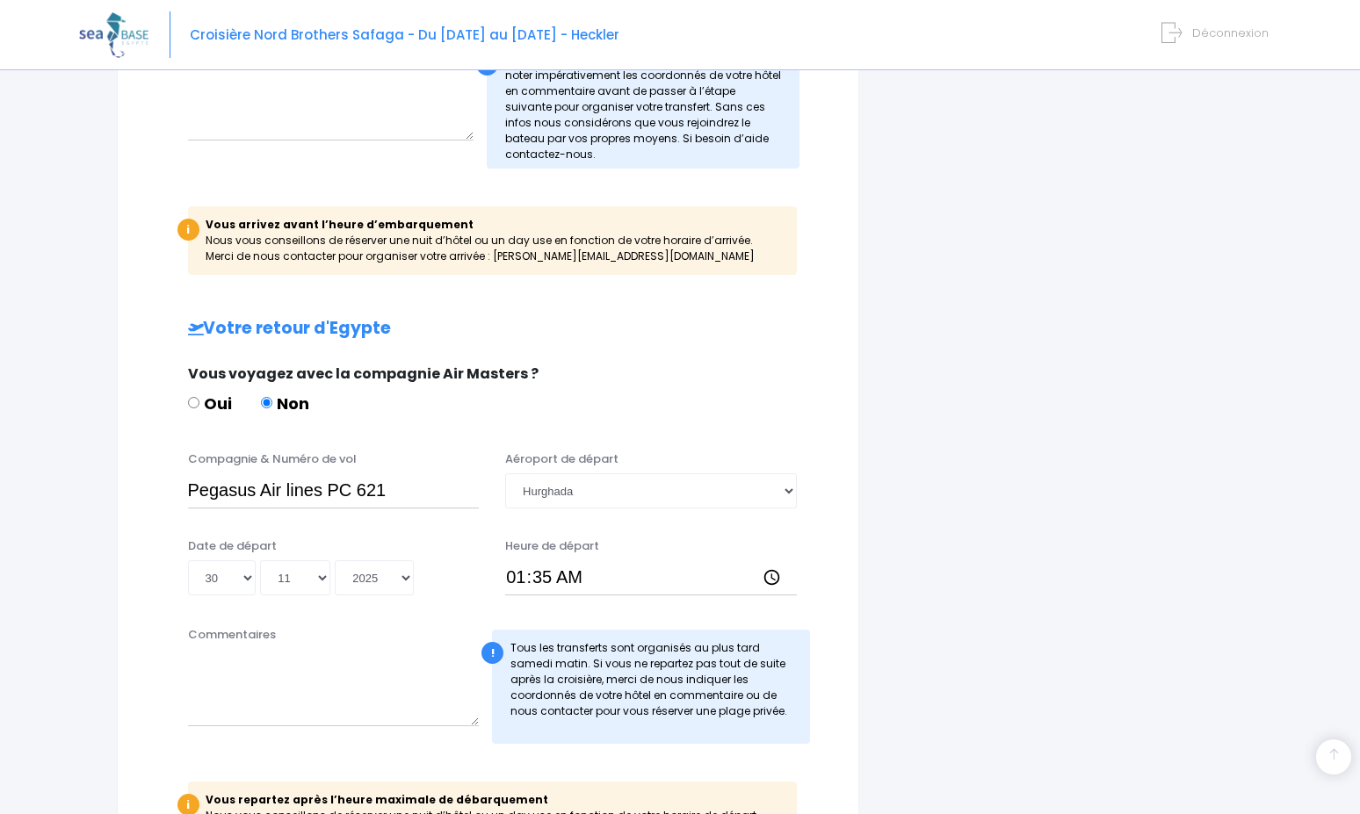
click at [420, 606] on div "Date de départ Jour 01 02 03 04 05 06 07 08 09 10 11 12 13 14 15 16 17 18 19 20…" at bounding box center [488, 573] width 697 height 70
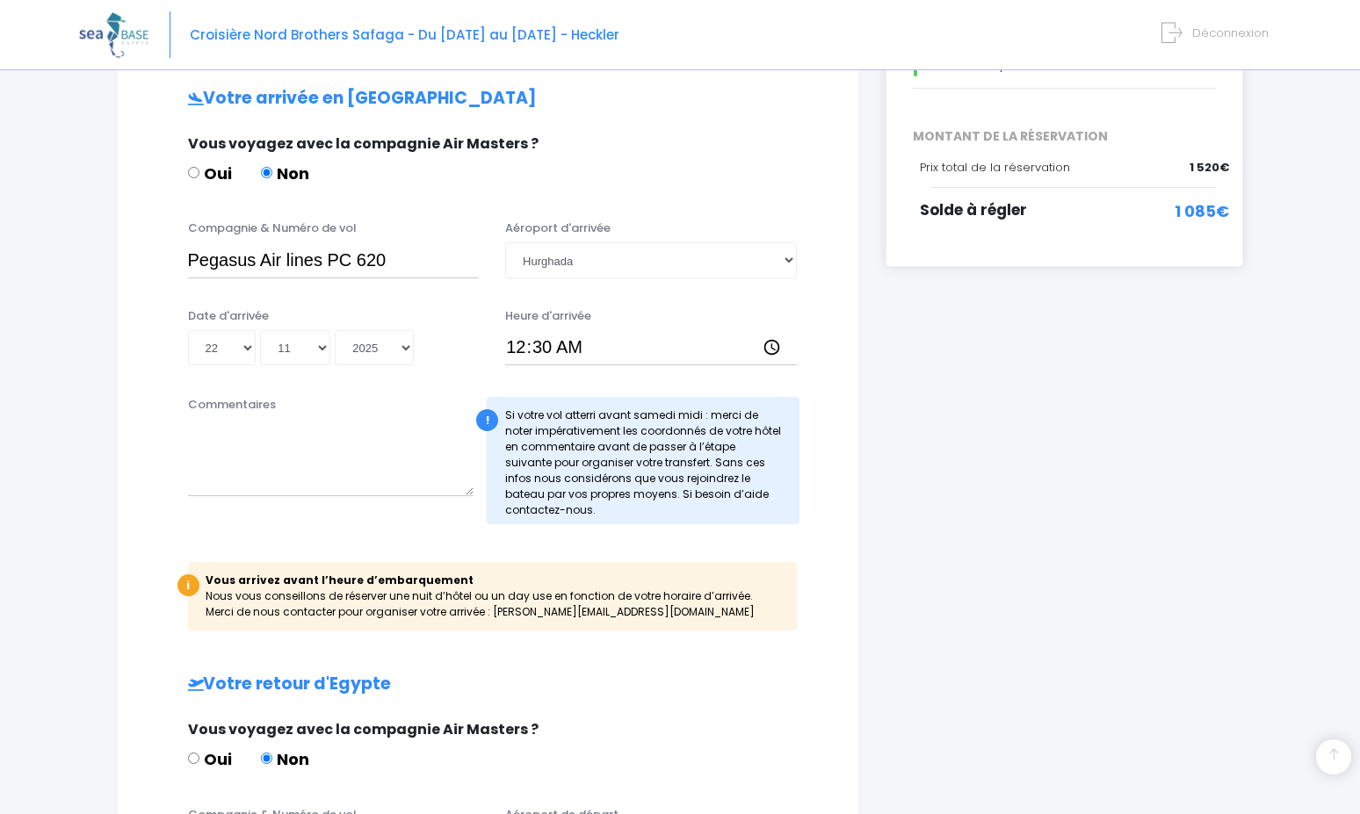
scroll to position [315, 0]
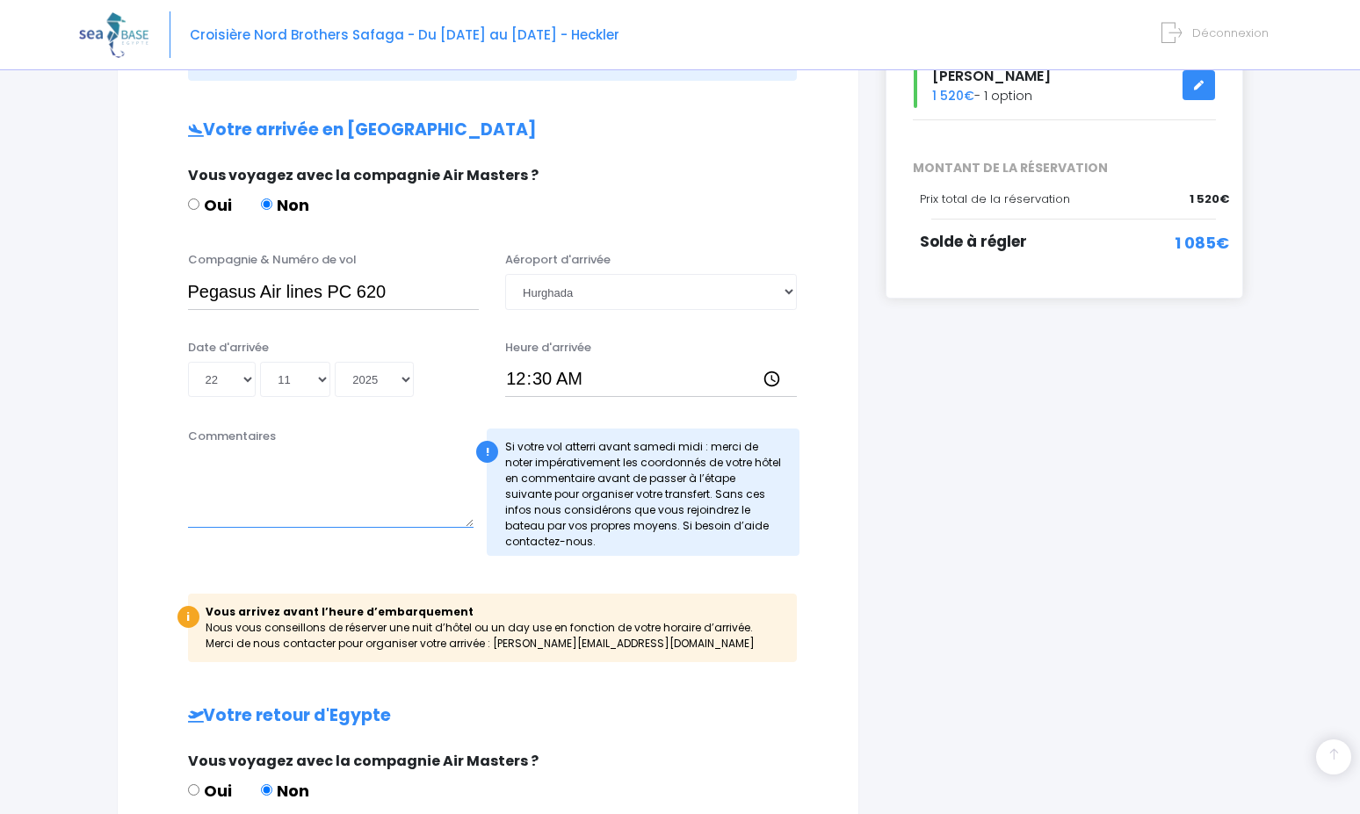
click at [215, 486] on textarea "Commentaires" at bounding box center [331, 489] width 286 height 77
click at [264, 491] on textarea "Départ d'Istambul le 21 novembre à 22h50" at bounding box center [331, 489] width 286 height 77
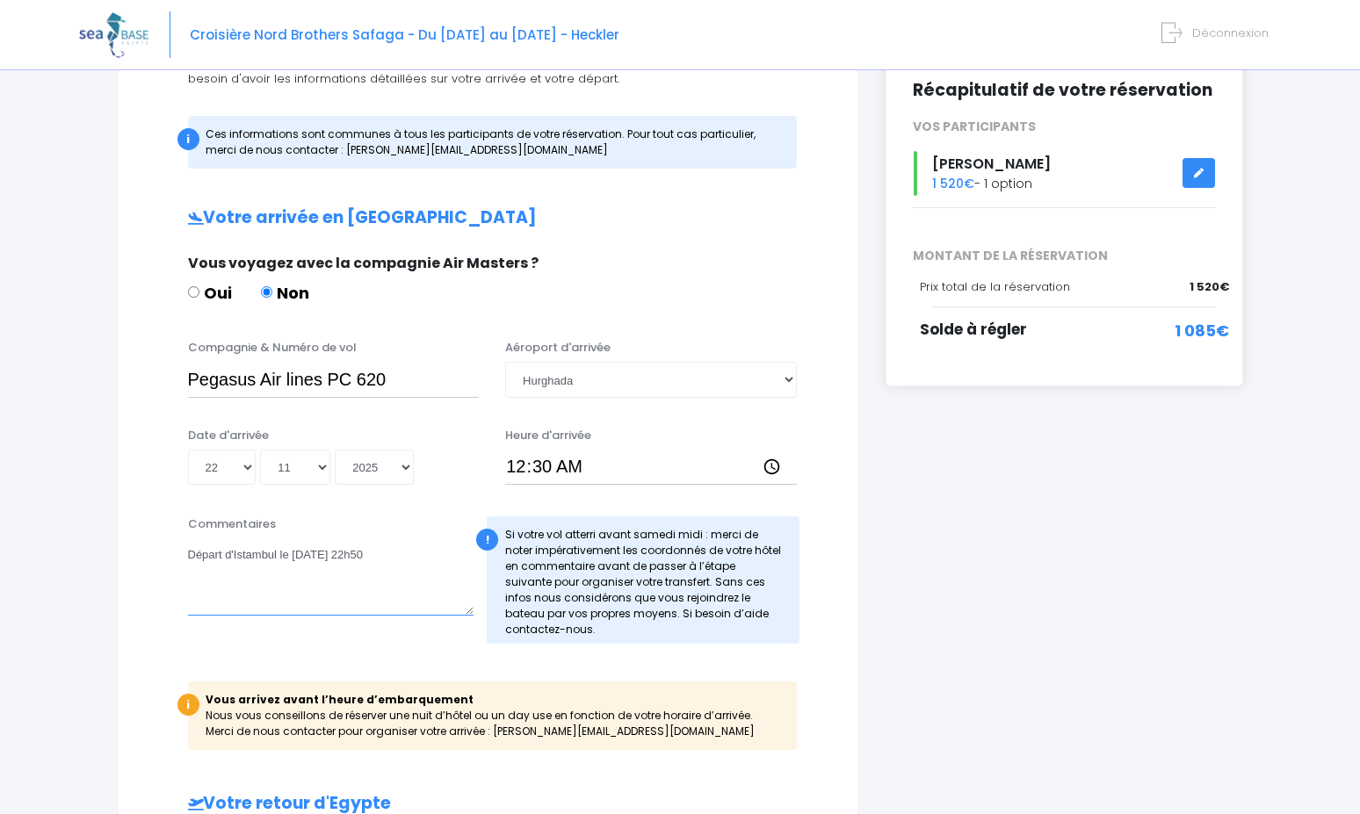
click at [372, 613] on textarea "Départ d'Istambul le 21 novembre à 22h50" at bounding box center [331, 576] width 286 height 77
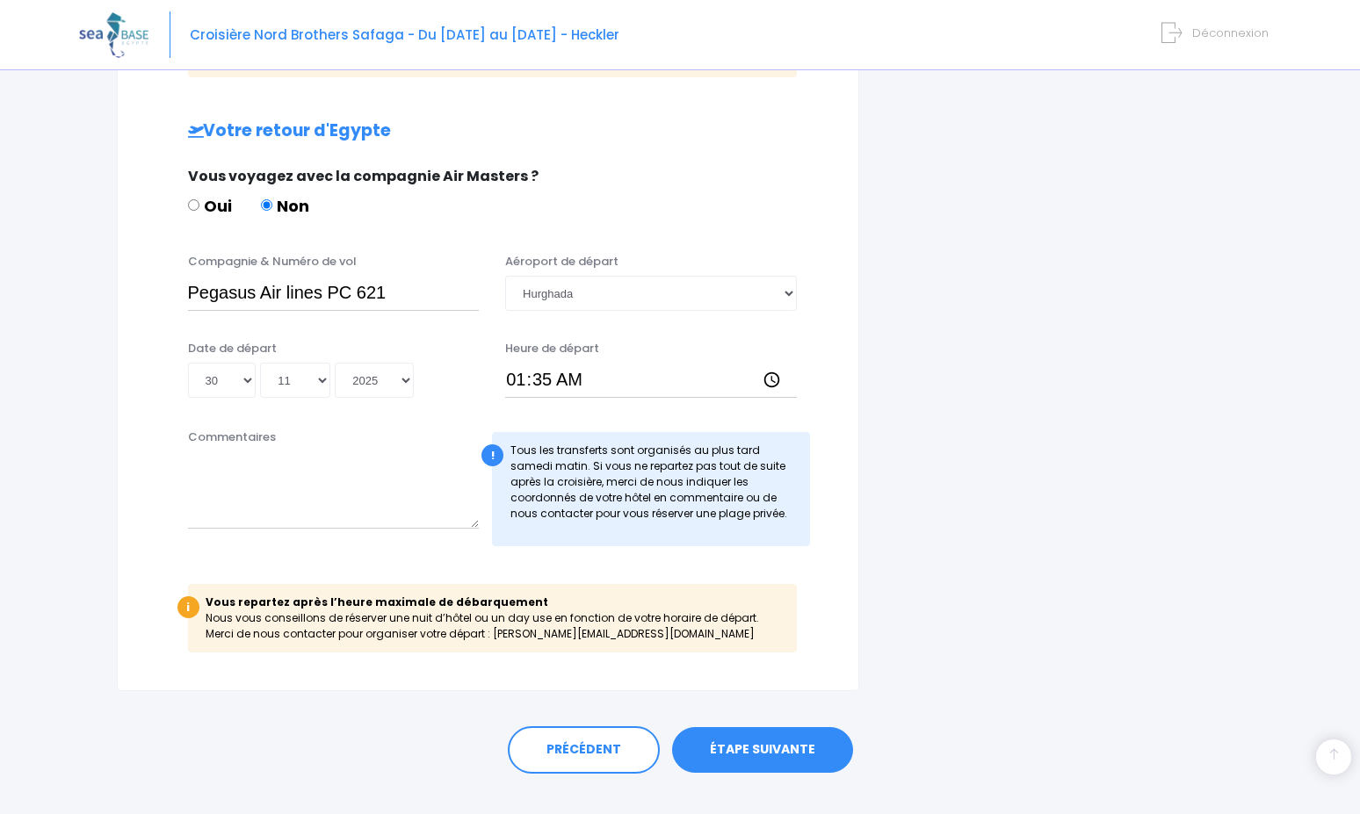
scroll to position [930, 0]
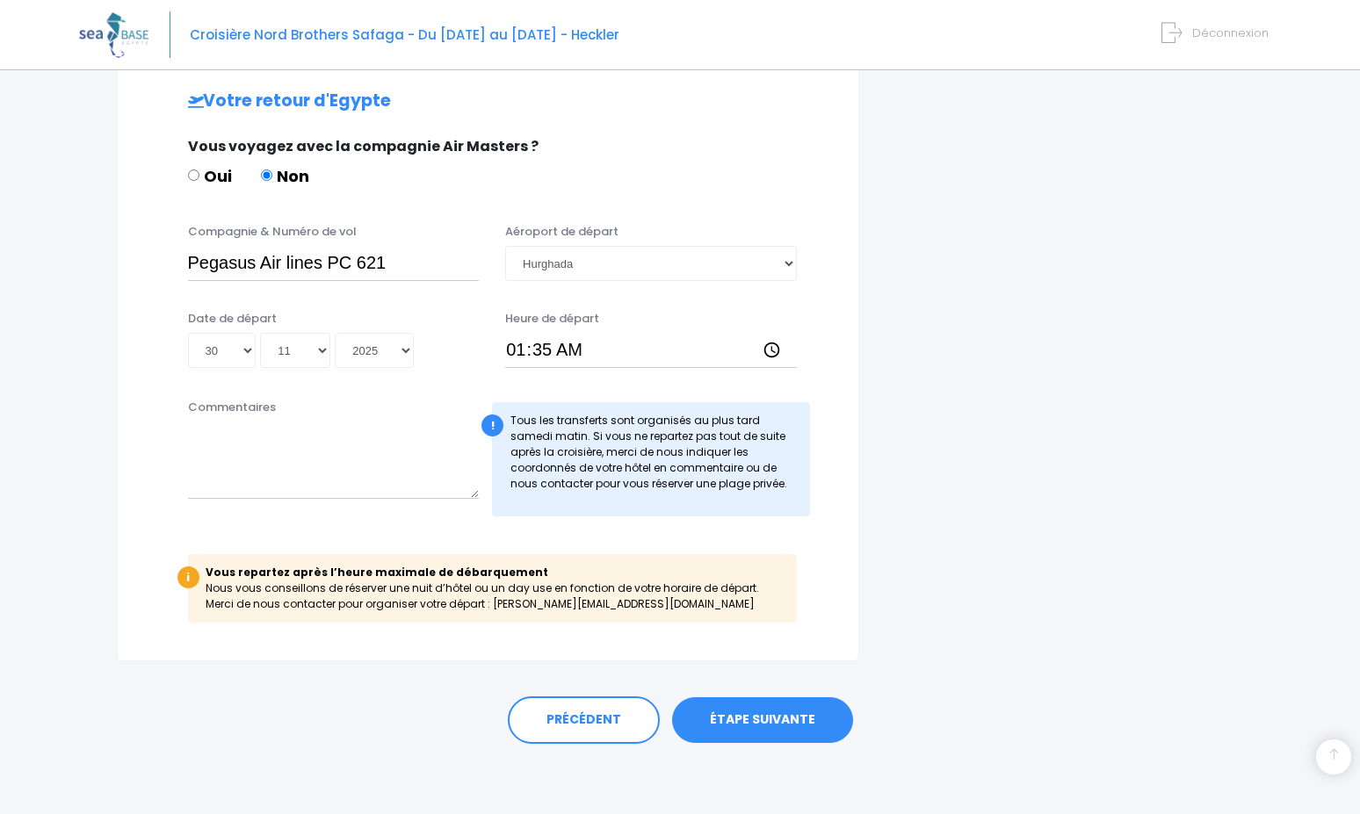
type textarea "Départ d'Istambul le 21 novembre à 22h50"
click at [745, 711] on link "ÉTAPE SUIVANTE" at bounding box center [762, 720] width 181 height 46
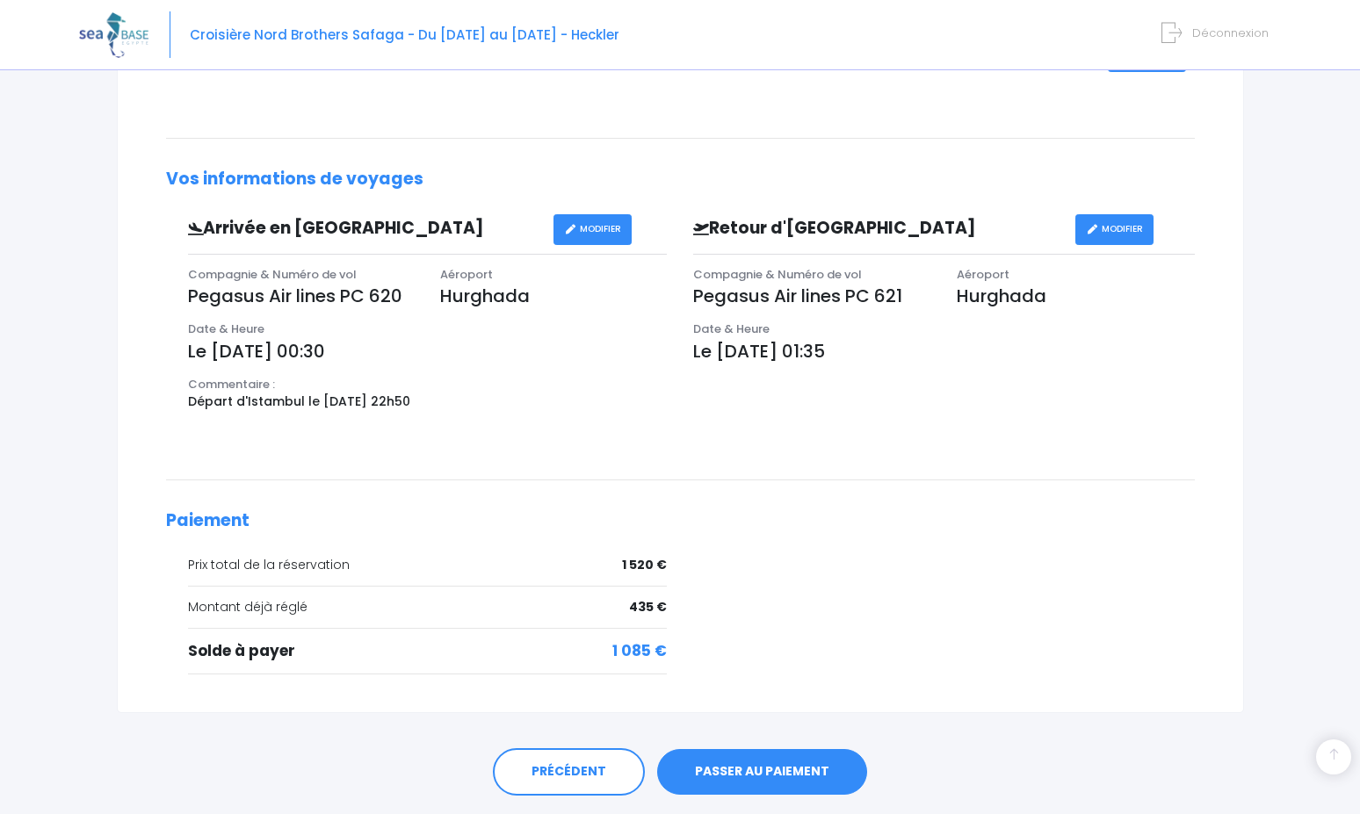
scroll to position [468, 0]
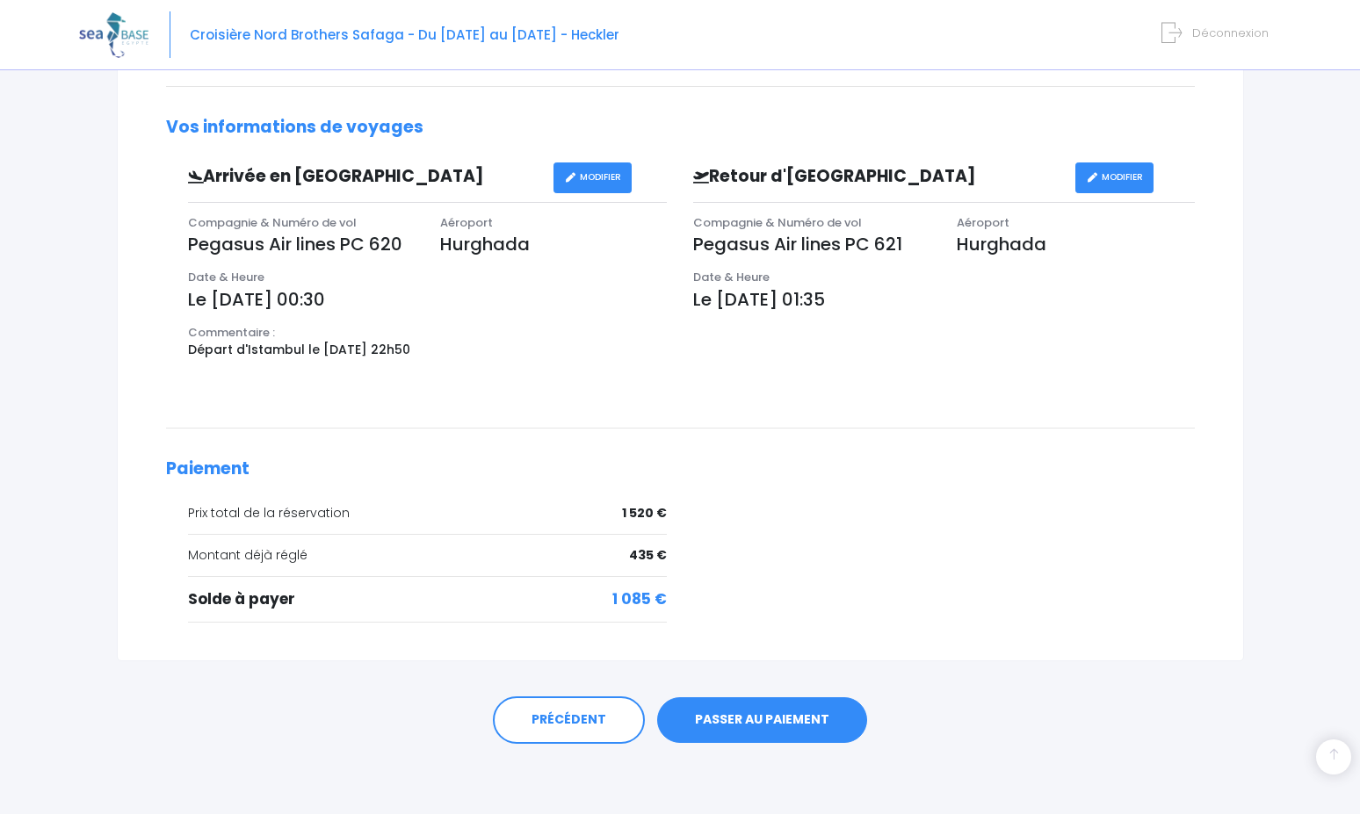
click at [744, 715] on link "PASSER AU PAIEMENT" at bounding box center [762, 720] width 210 height 46
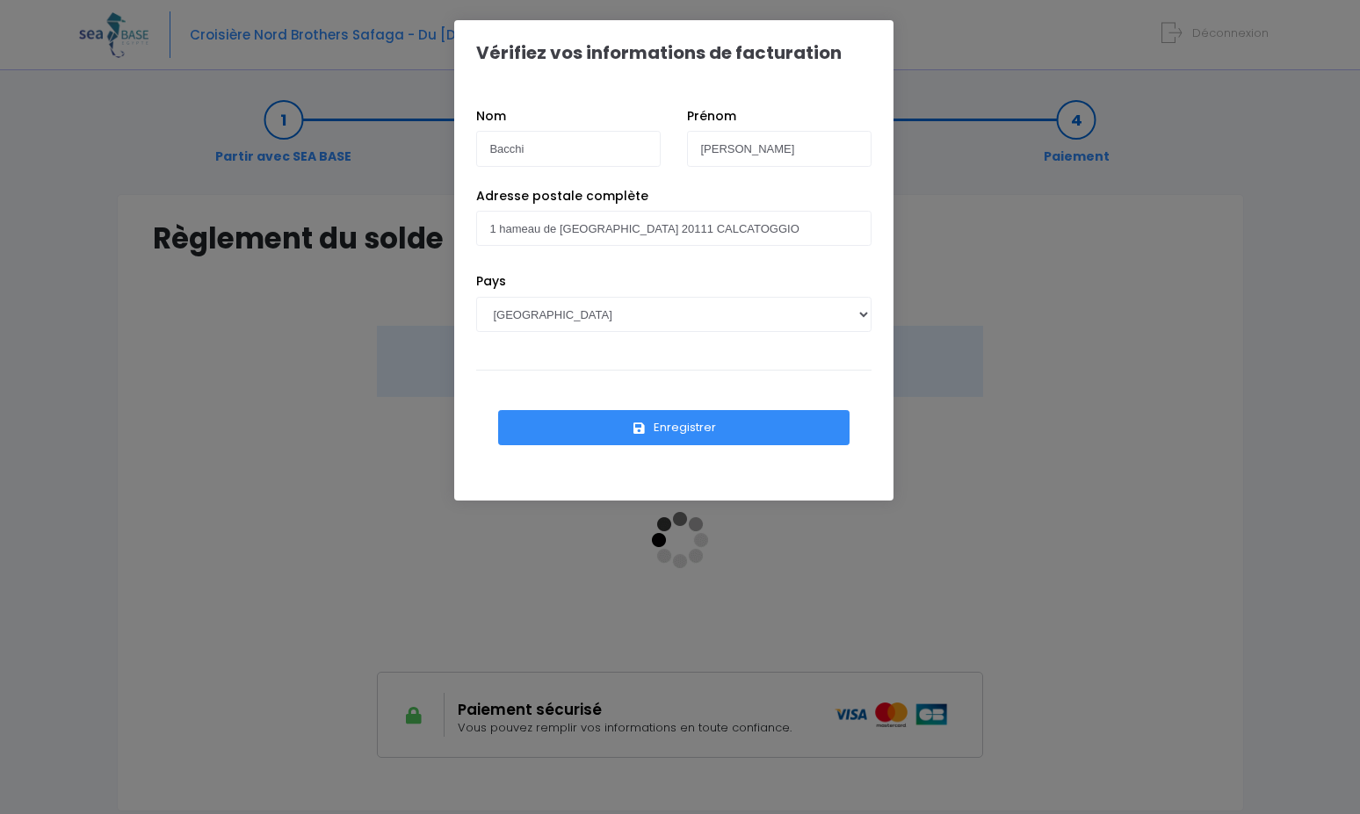
click at [692, 420] on button "Enregistrer" at bounding box center [673, 427] width 351 height 35
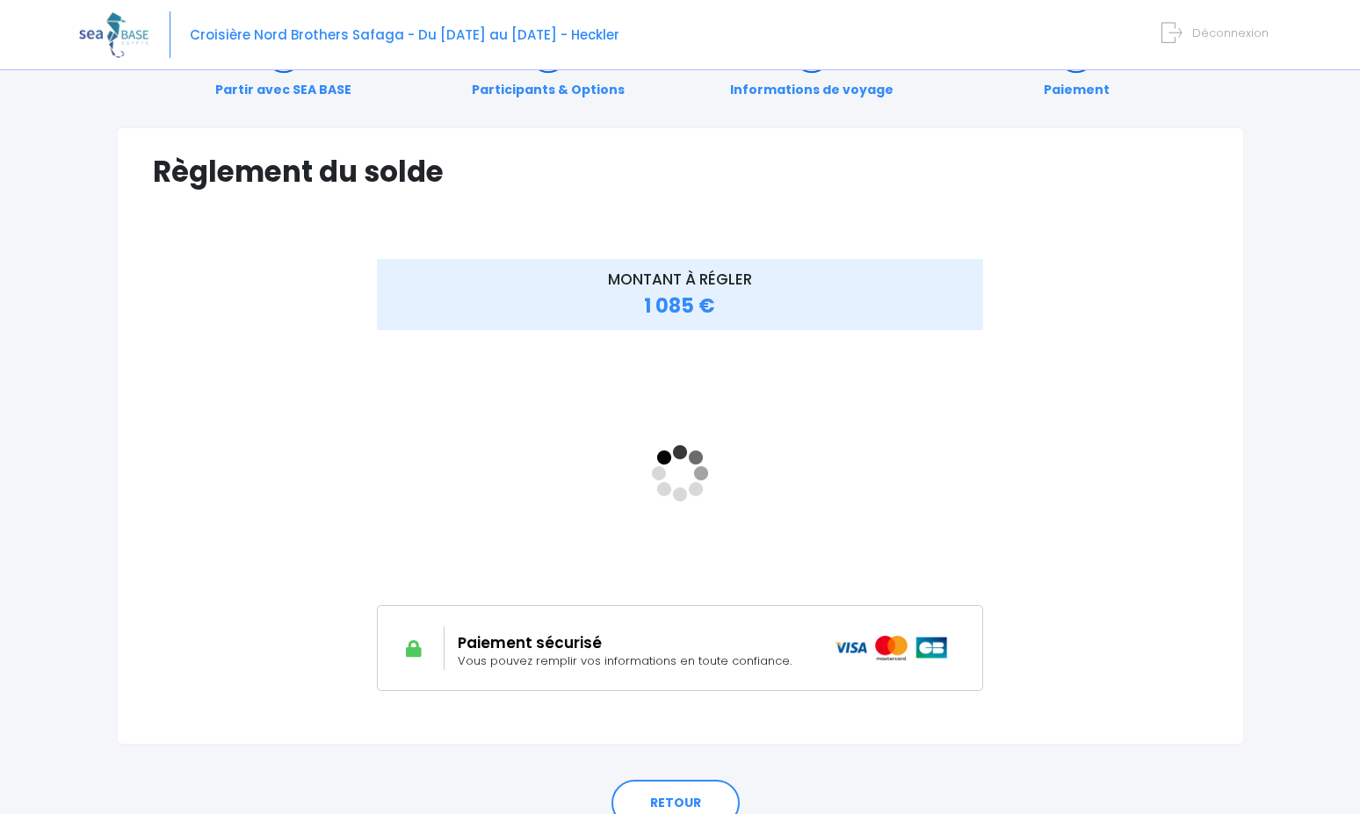
scroll to position [149, 0]
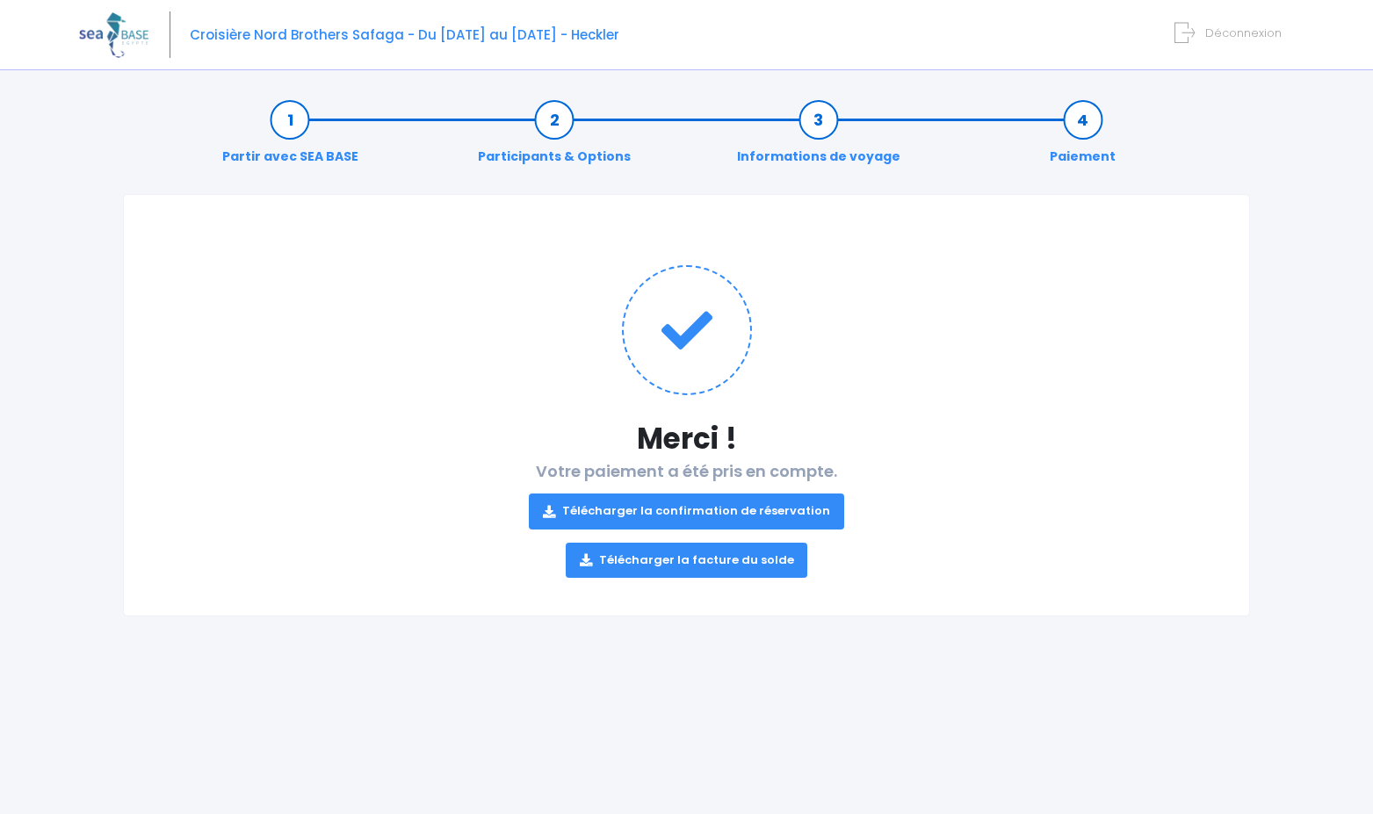
click at [668, 512] on link "Télécharger la confirmation de réservation" at bounding box center [686, 511] width 315 height 35
